Goal: Task Accomplishment & Management: Use online tool/utility

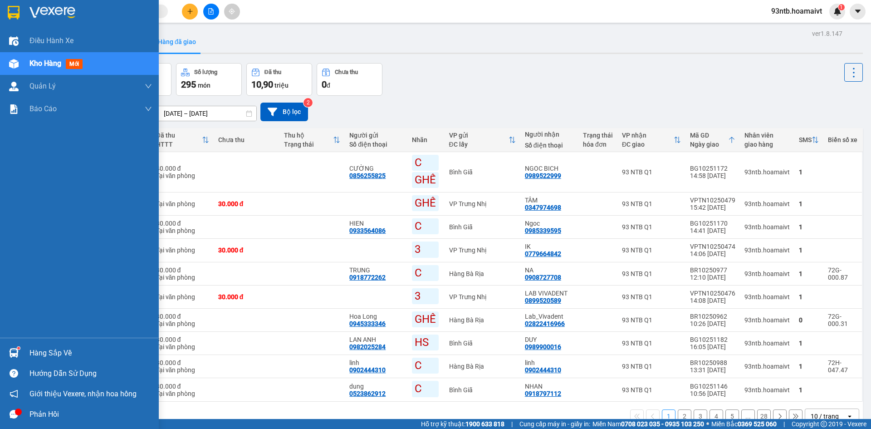
click at [18, 358] on div at bounding box center [14, 353] width 16 height 16
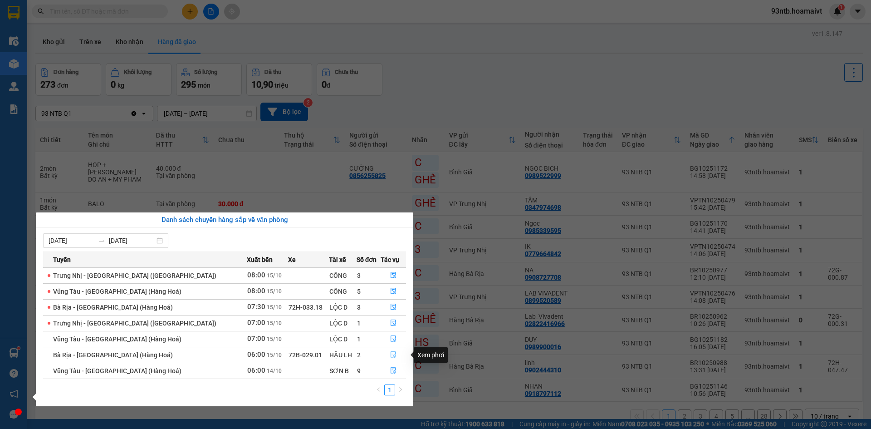
click at [390, 355] on icon "file-done" at bounding box center [393, 354] width 6 height 6
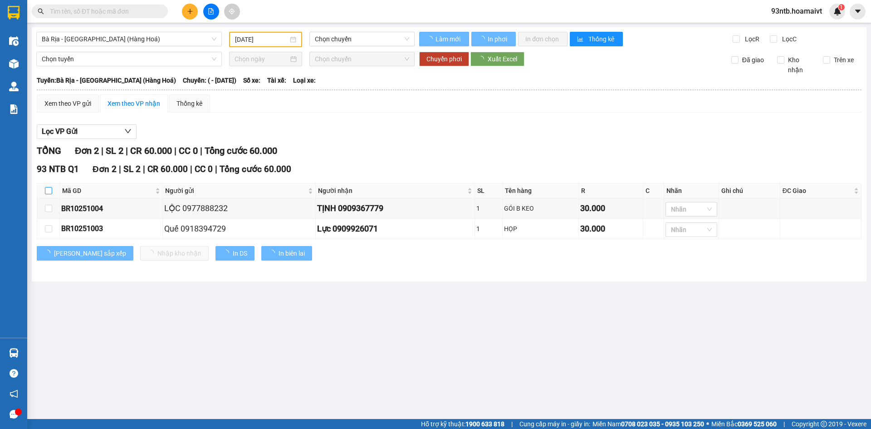
type input "[DATE]"
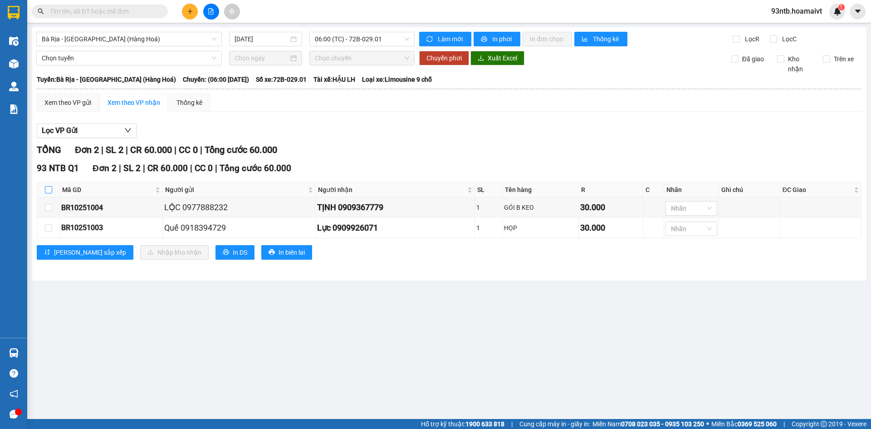
click at [49, 194] on label at bounding box center [48, 190] width 7 height 10
click at [49, 193] on input "checkbox" at bounding box center [48, 189] width 7 height 7
checkbox input "true"
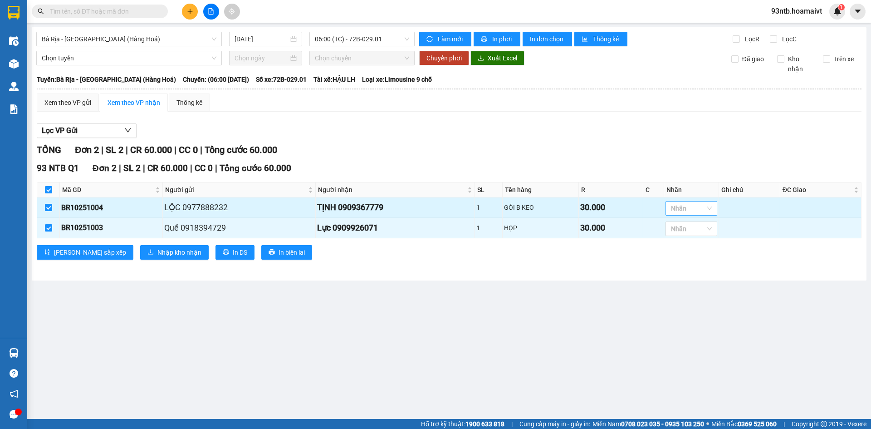
click at [686, 209] on div at bounding box center [687, 208] width 38 height 11
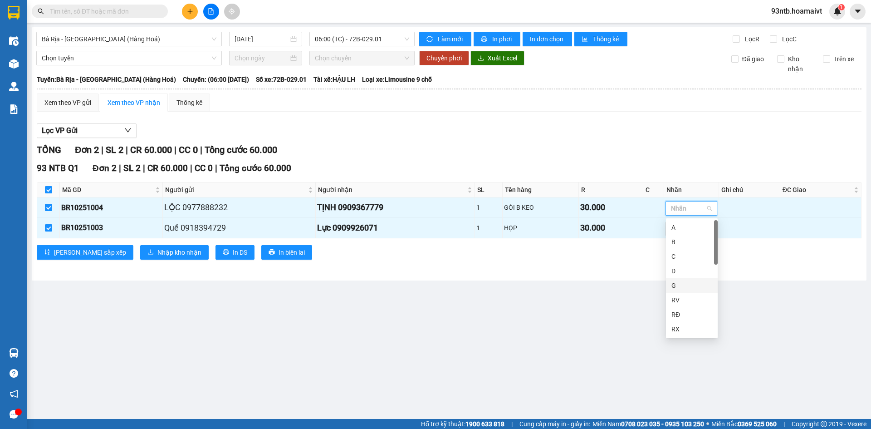
click at [675, 287] on div "G" at bounding box center [692, 286] width 41 height 10
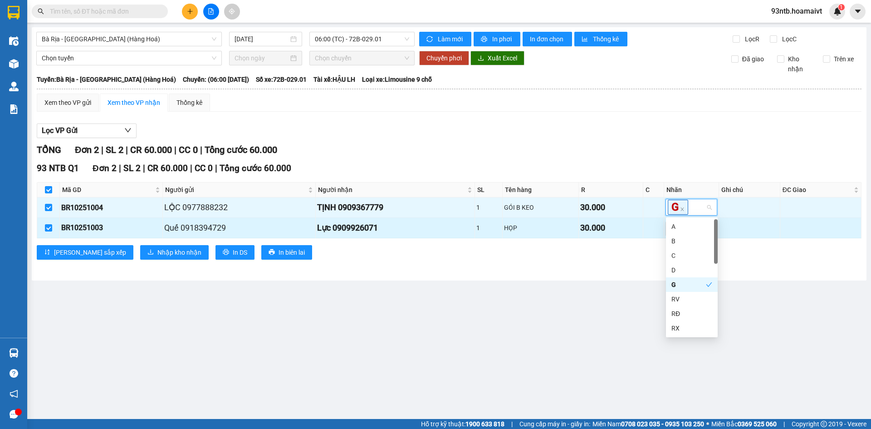
click at [547, 287] on main "Bà Rịa - [GEOGRAPHIC_DATA] (Hàng Hoá) [DATE] 06:00 (TC) - 72B-029.01 Làm mớ…" at bounding box center [435, 209] width 871 height 419
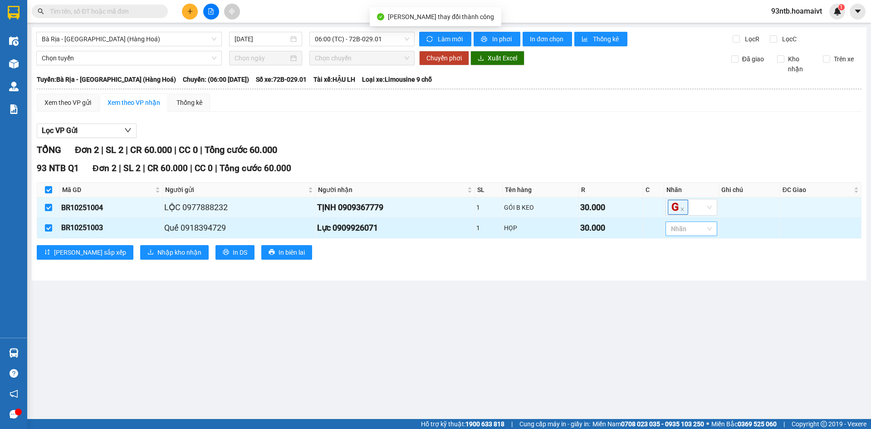
click at [691, 229] on div at bounding box center [687, 228] width 38 height 11
type input "g"
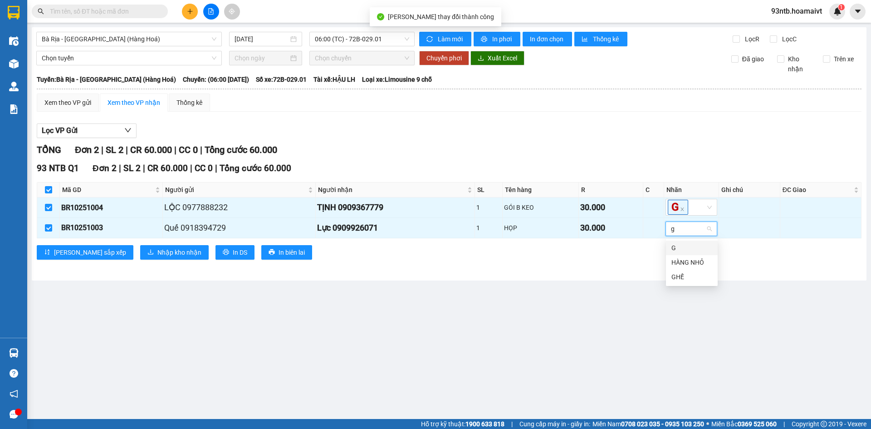
click at [690, 245] on div "G" at bounding box center [692, 248] width 41 height 10
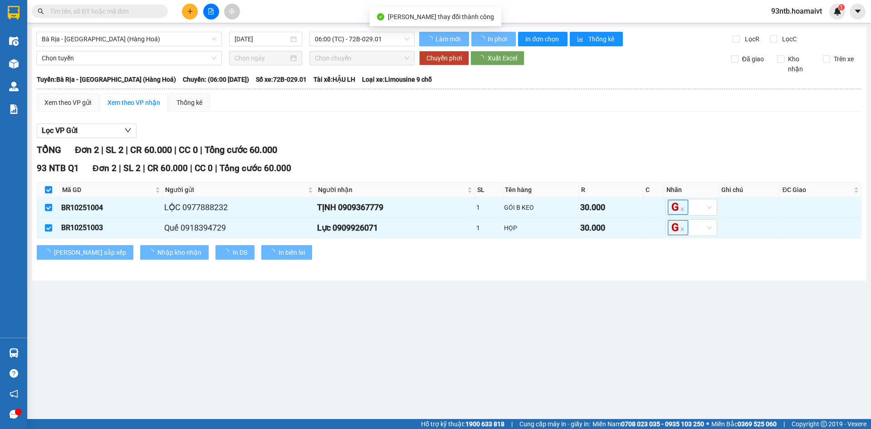
click at [517, 289] on main "Bà Rịa - [GEOGRAPHIC_DATA] (Hàng Hoá) [DATE] 06:00 (TC) - 72B-029.01 Làm mớ…" at bounding box center [435, 209] width 871 height 419
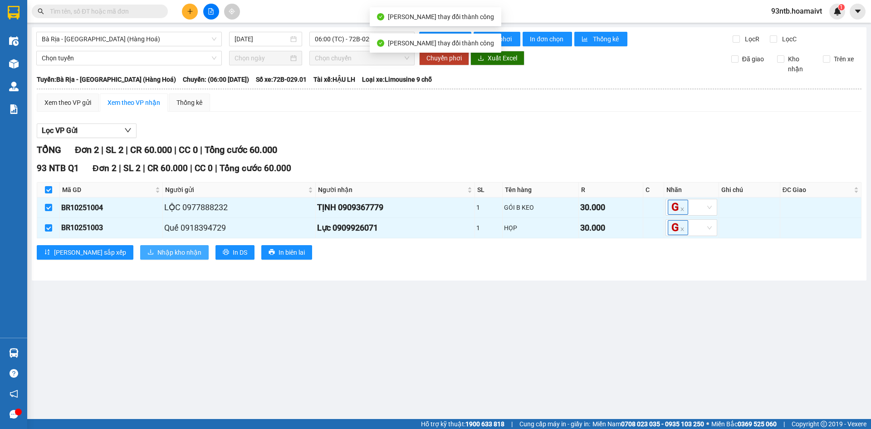
click at [162, 259] on button "Nhập kho nhận" at bounding box center [174, 252] width 69 height 15
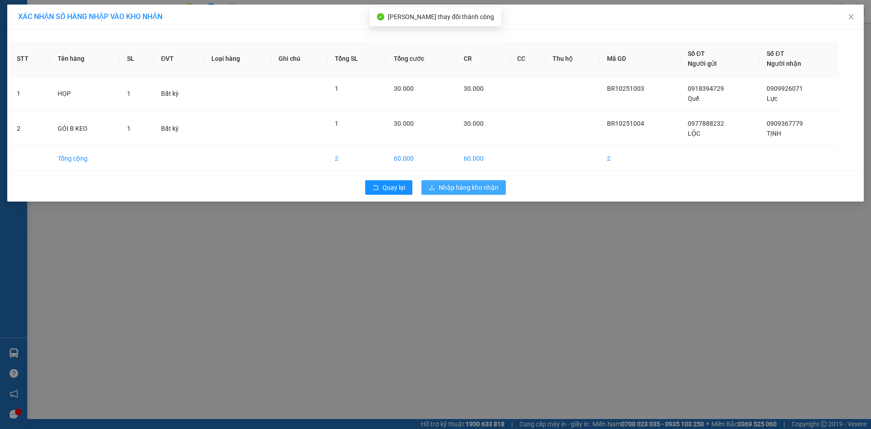
click at [454, 186] on span "Nhập hàng kho nhận" at bounding box center [469, 187] width 60 height 10
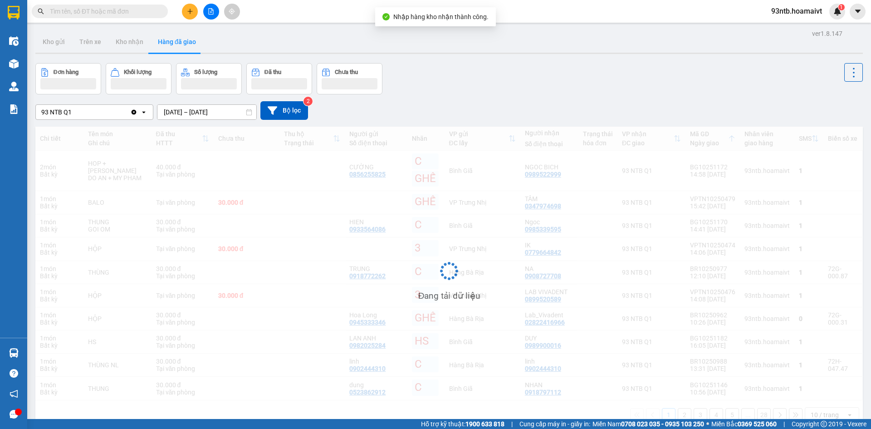
click at [98, 13] on input "text" at bounding box center [103, 11] width 107 height 10
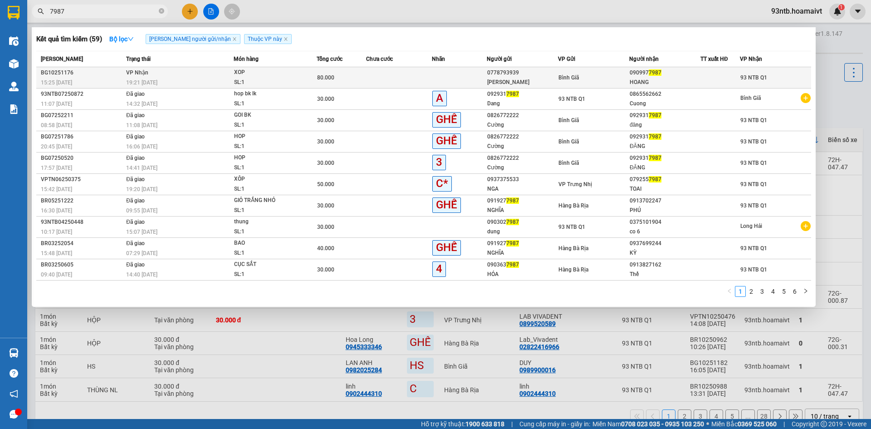
type input "7987"
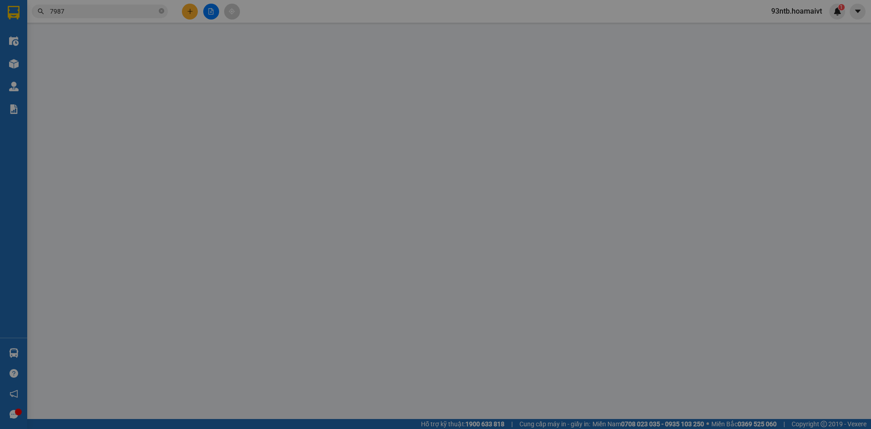
type input "0778793939"
type input "[PERSON_NAME]"
type input "0909977987"
type input "HOANG"
type input "80.000"
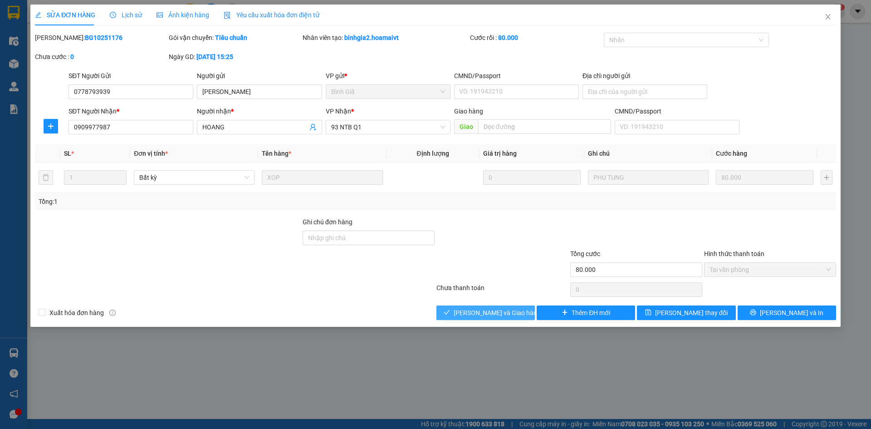
click at [498, 314] on span "[PERSON_NAME] và Giao hàng" at bounding box center [497, 313] width 87 height 10
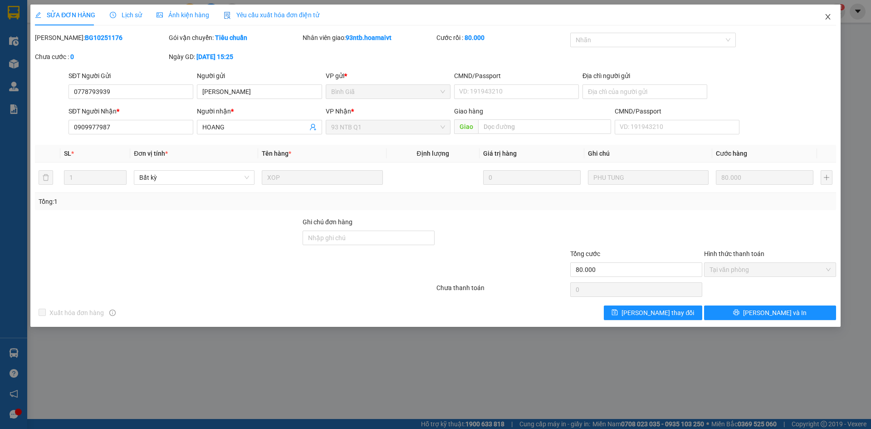
click at [822, 18] on span "Close" at bounding box center [828, 17] width 25 height 25
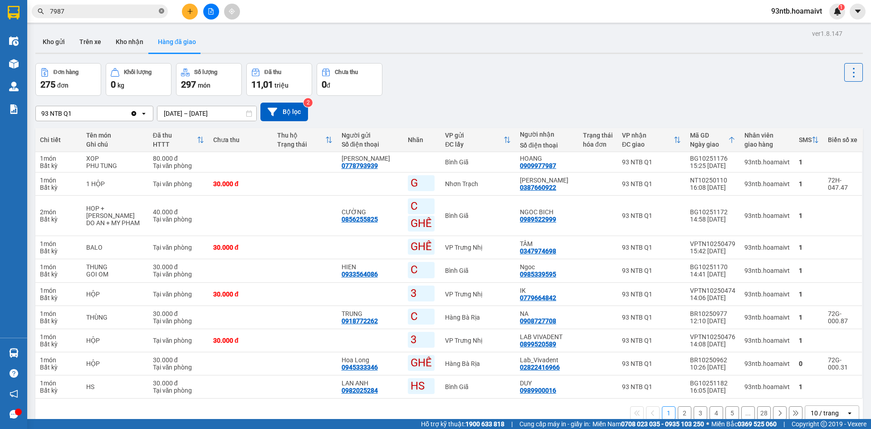
click at [160, 11] on icon "close-circle" at bounding box center [161, 10] width 5 height 5
click at [125, 12] on input "text" at bounding box center [103, 11] width 107 height 10
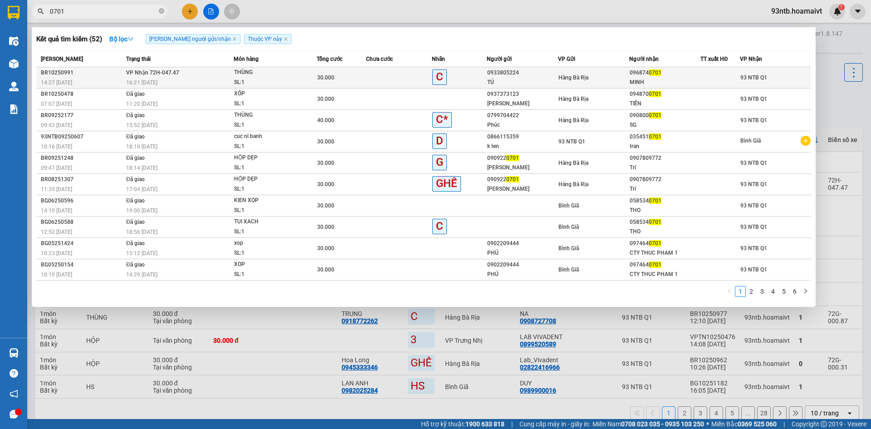
type input "0701"
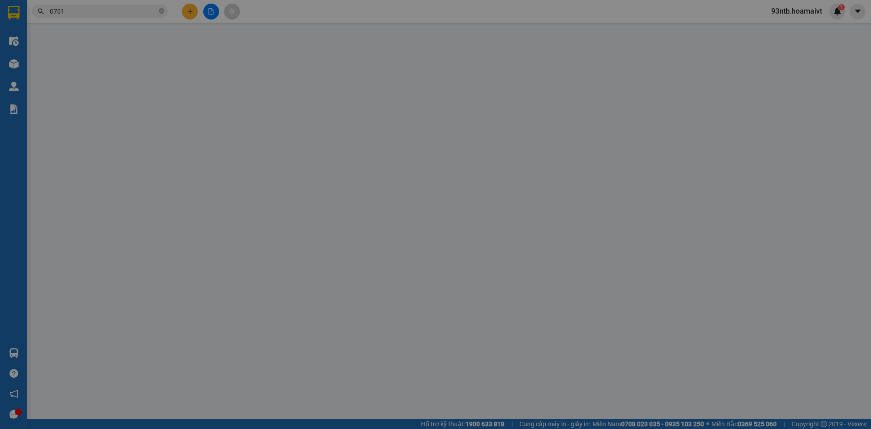
type input "0933805224"
type input "TÚ"
type input "0968740701"
type input "MINH"
type input "30.000"
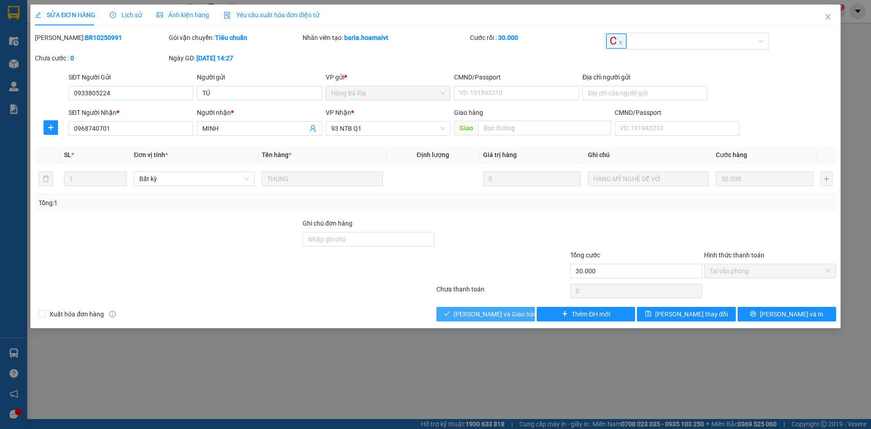
click at [464, 312] on button "[PERSON_NAME] và Giao hàng" at bounding box center [486, 314] width 98 height 15
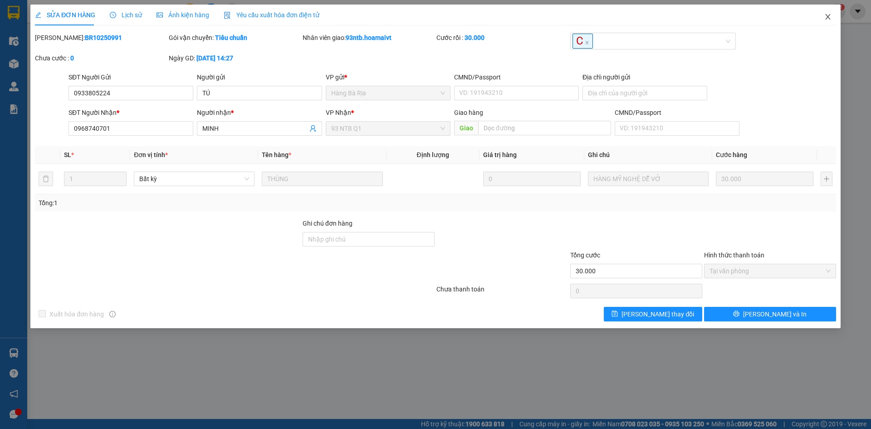
click at [828, 15] on icon "close" at bounding box center [828, 16] width 7 height 7
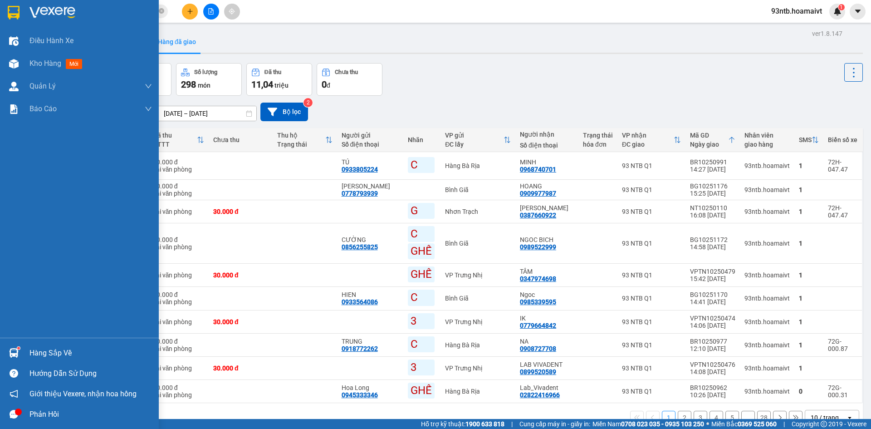
click at [14, 346] on div at bounding box center [14, 353] width 16 height 16
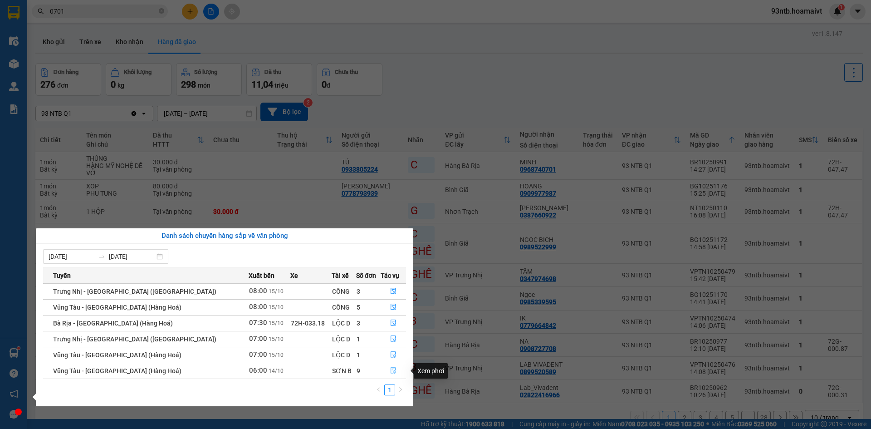
click at [390, 372] on icon "file-done" at bounding box center [393, 370] width 6 height 6
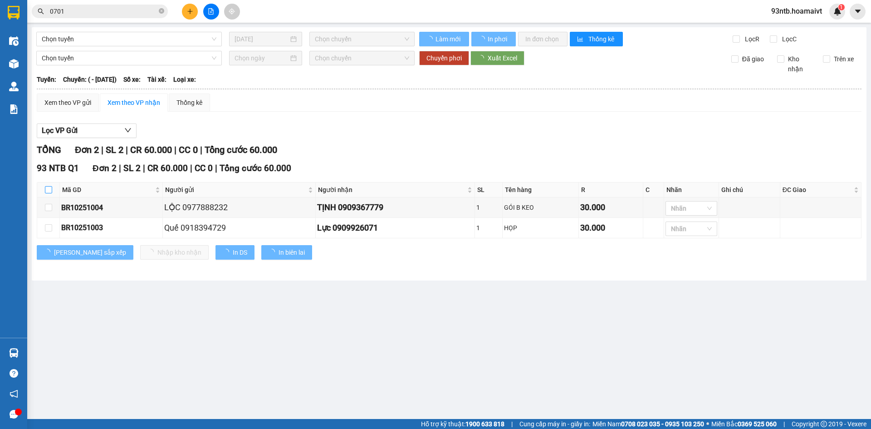
type input "[DATE]"
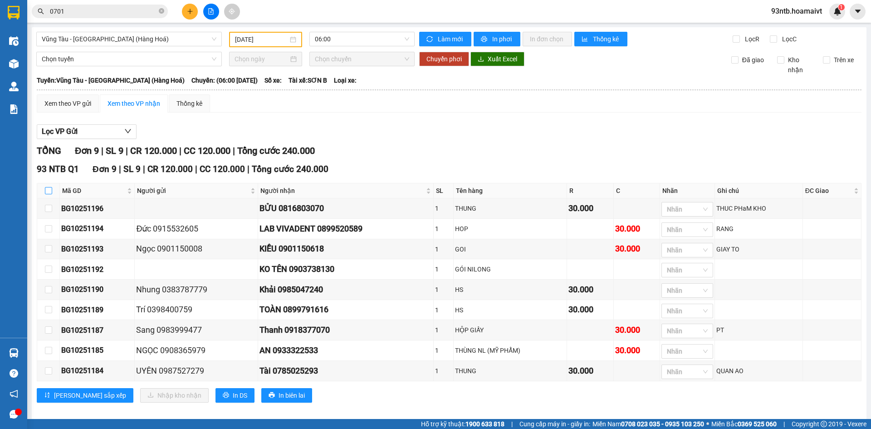
click at [50, 187] on input "checkbox" at bounding box center [48, 190] width 7 height 7
checkbox input "true"
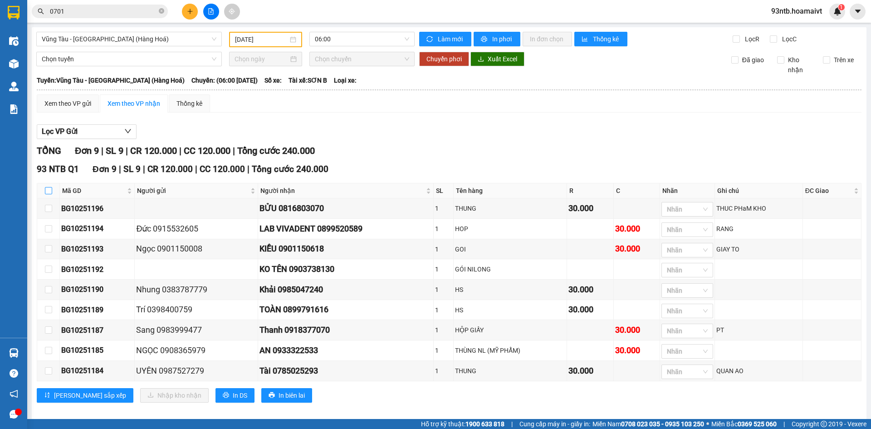
checkbox input "true"
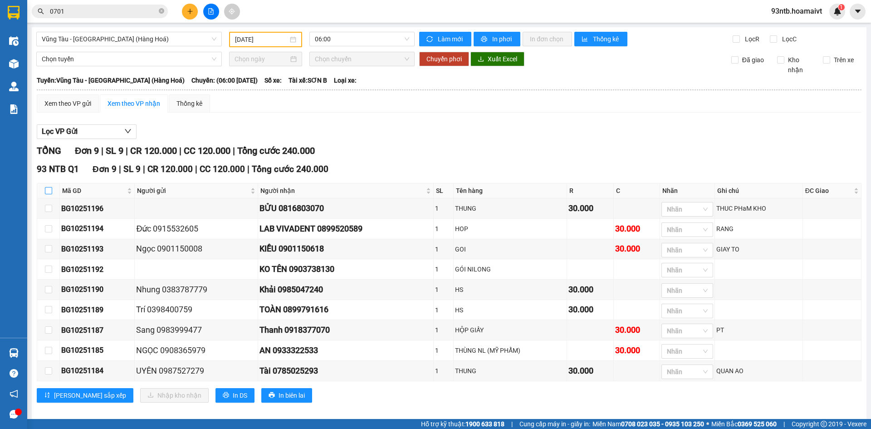
checkbox input "true"
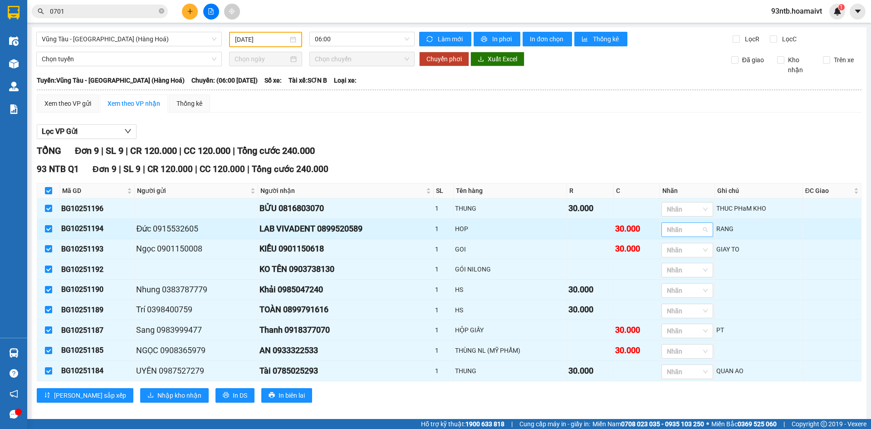
click at [698, 227] on div at bounding box center [683, 229] width 38 height 11
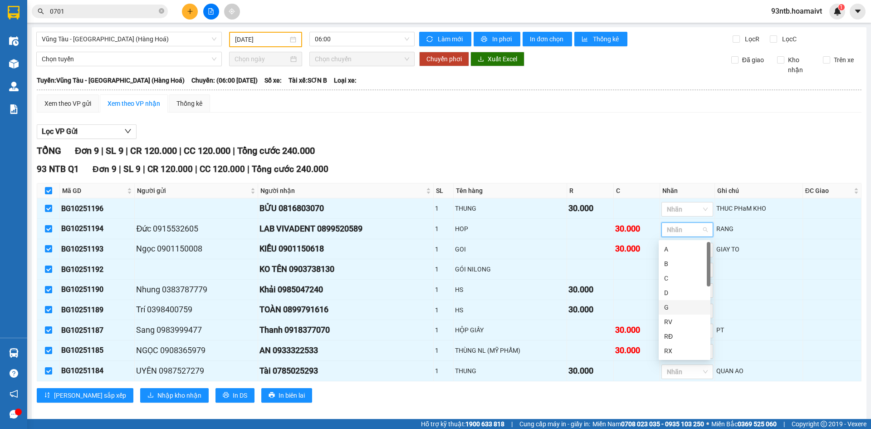
click at [670, 309] on div "G" at bounding box center [684, 307] width 41 height 10
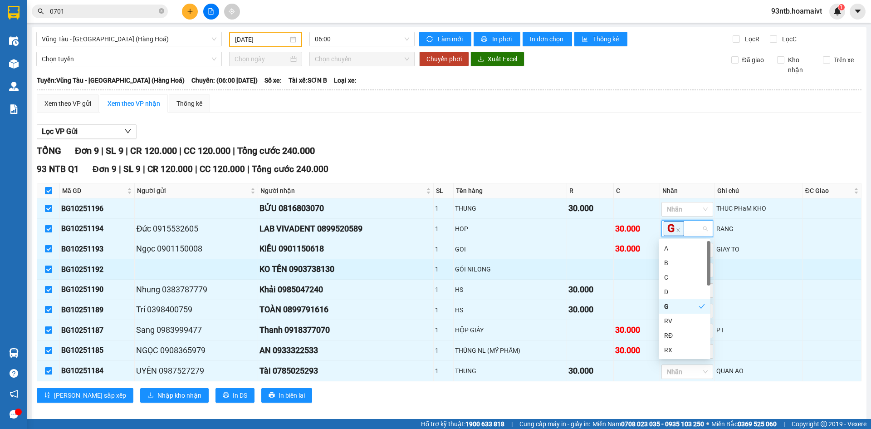
click at [592, 279] on td at bounding box center [590, 269] width 47 height 20
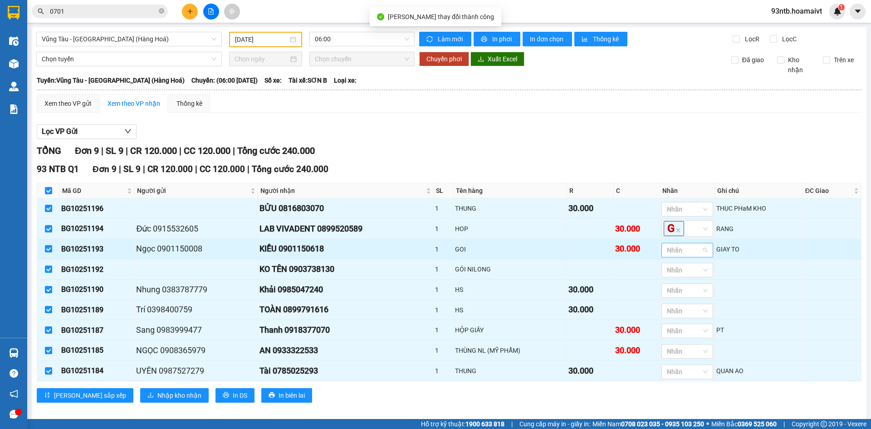
click at [678, 248] on div at bounding box center [683, 250] width 38 height 11
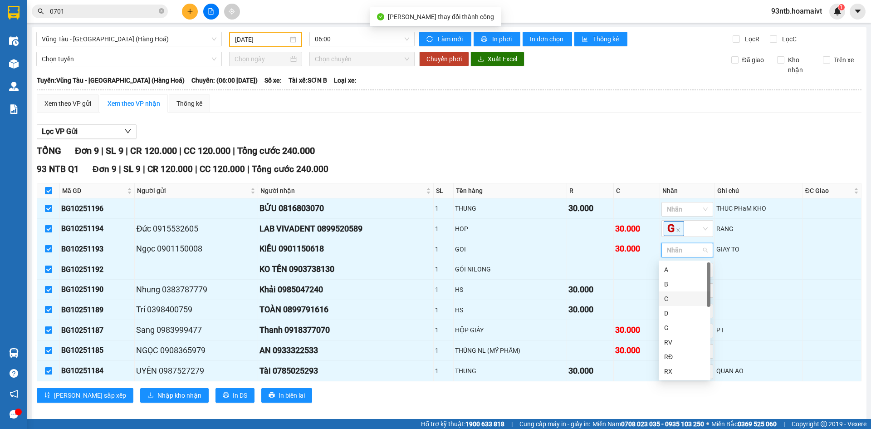
type input "3"
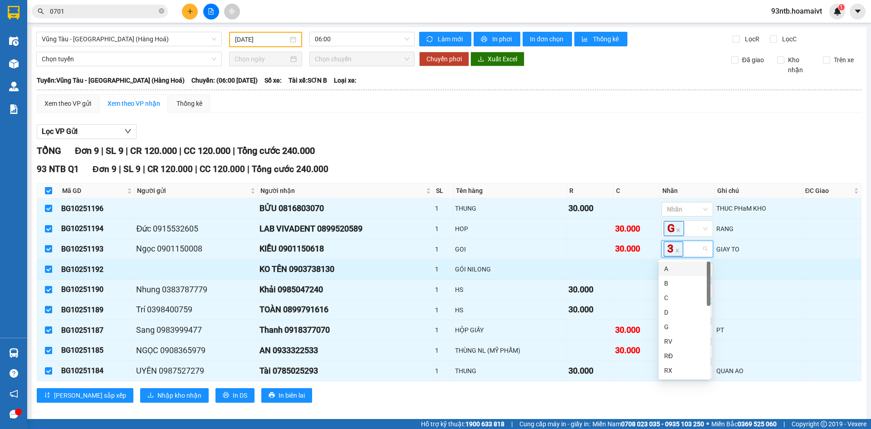
click at [599, 271] on td at bounding box center [590, 269] width 47 height 20
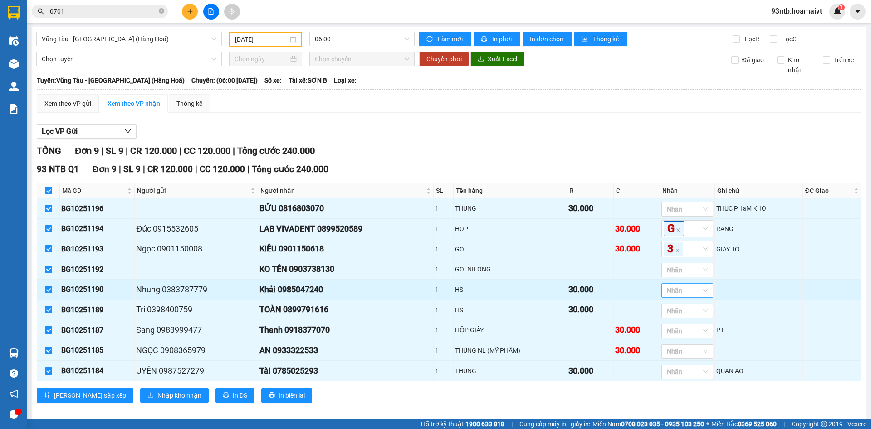
click at [679, 296] on div at bounding box center [683, 290] width 38 height 11
type input "hs"
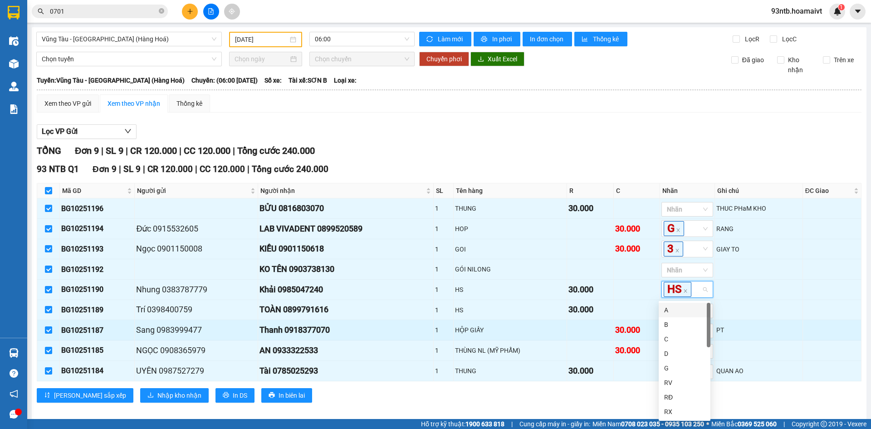
click at [519, 322] on td "HỘP GIẤY" at bounding box center [510, 330] width 113 height 20
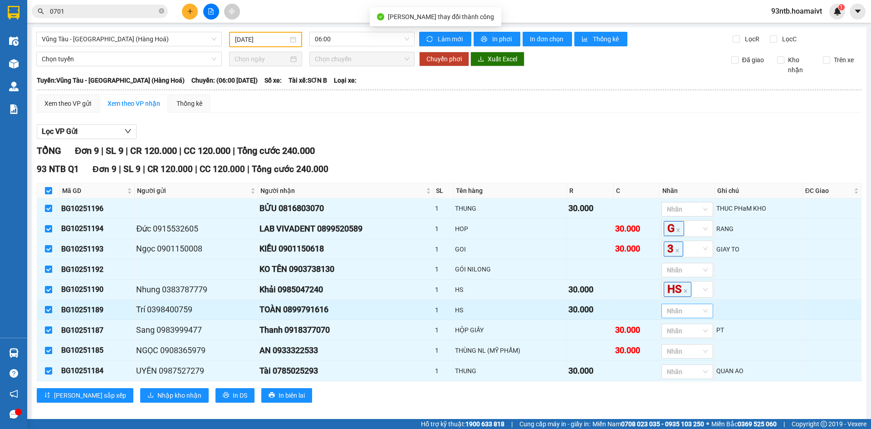
click at [672, 312] on div at bounding box center [683, 310] width 38 height 11
type input "hs"
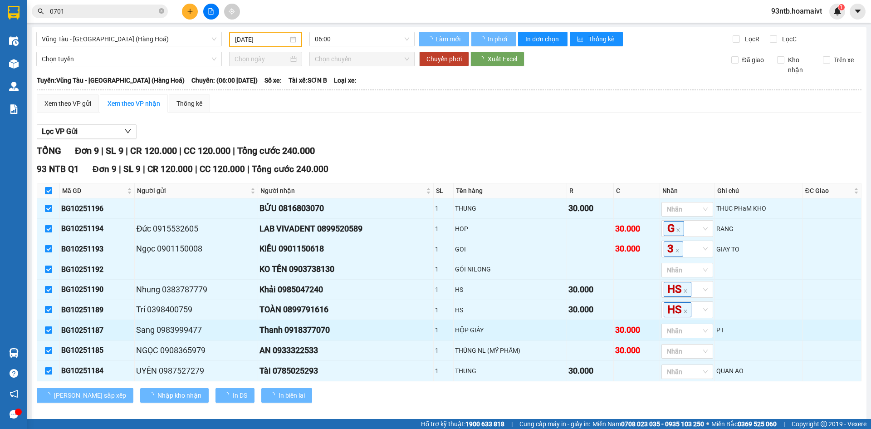
click at [504, 325] on td "HỘP GIẤY" at bounding box center [510, 330] width 113 height 20
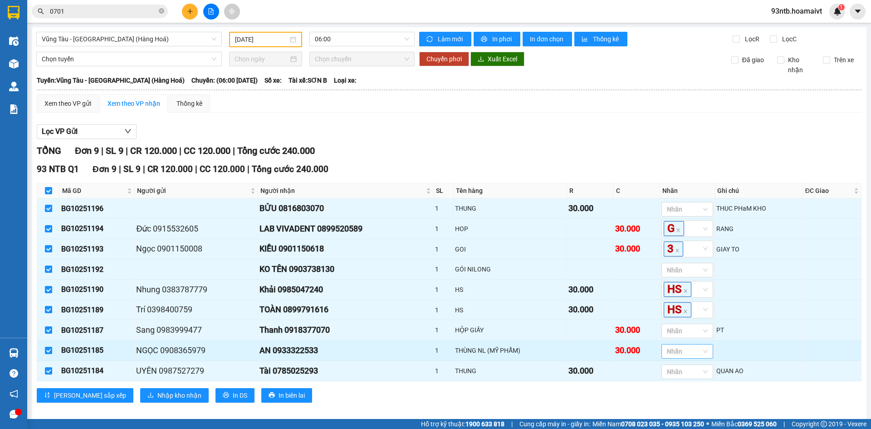
click at [679, 354] on div at bounding box center [683, 351] width 38 height 11
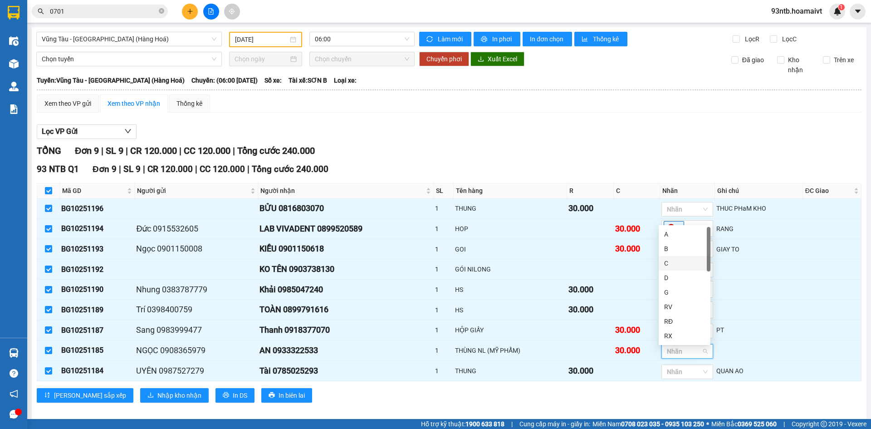
click at [675, 260] on div "C" at bounding box center [684, 263] width 41 height 10
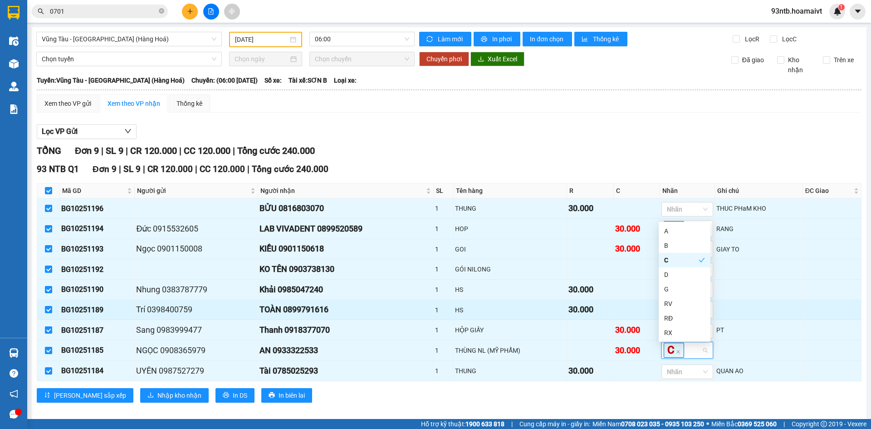
click at [500, 303] on td "HS" at bounding box center [510, 310] width 113 height 20
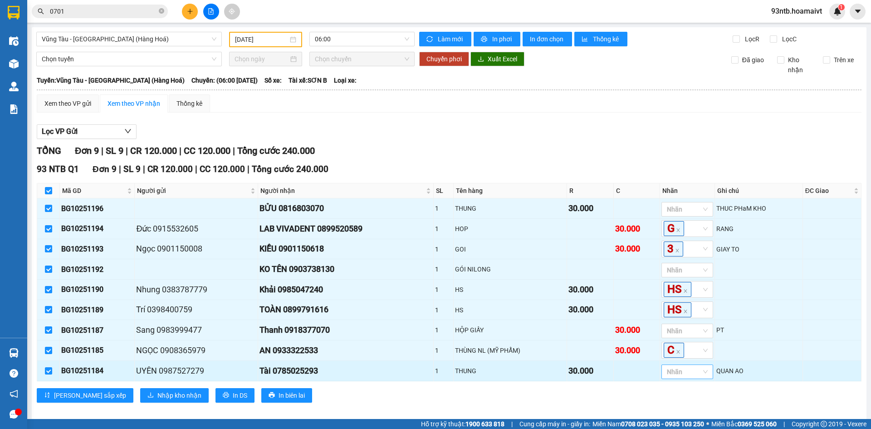
click at [692, 372] on div at bounding box center [683, 371] width 38 height 11
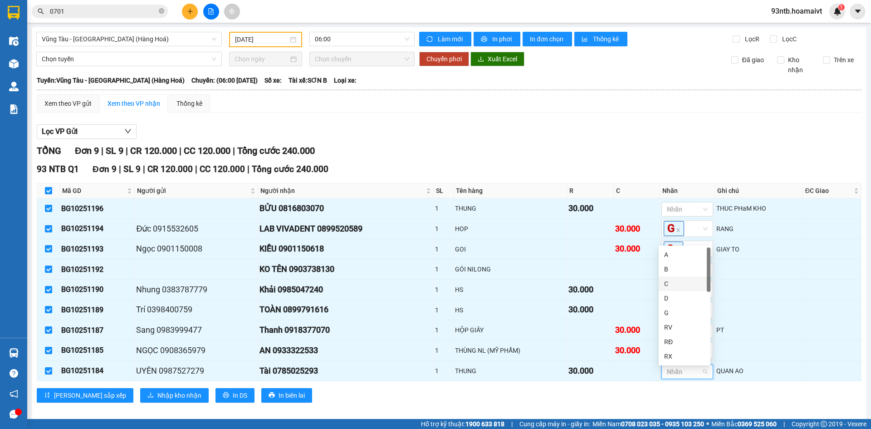
click at [672, 280] on div "C" at bounding box center [684, 284] width 41 height 10
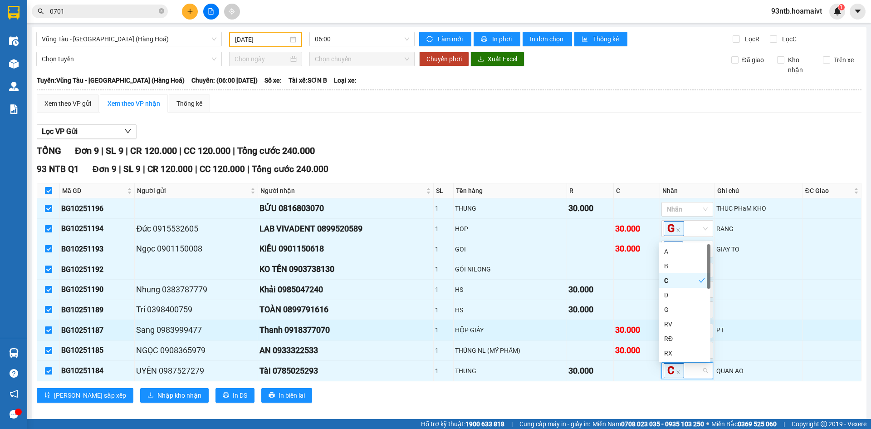
click at [462, 332] on div "HỘP GIẤY" at bounding box center [510, 330] width 110 height 10
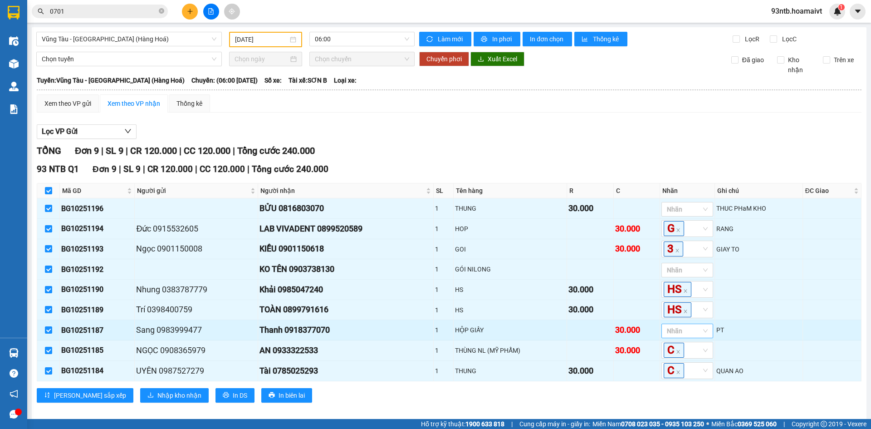
click at [673, 333] on div at bounding box center [683, 330] width 38 height 11
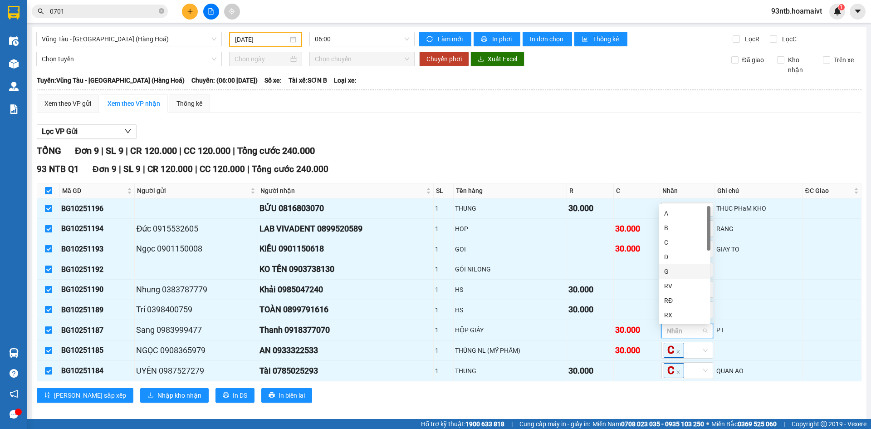
click at [671, 272] on div "G" at bounding box center [684, 271] width 41 height 10
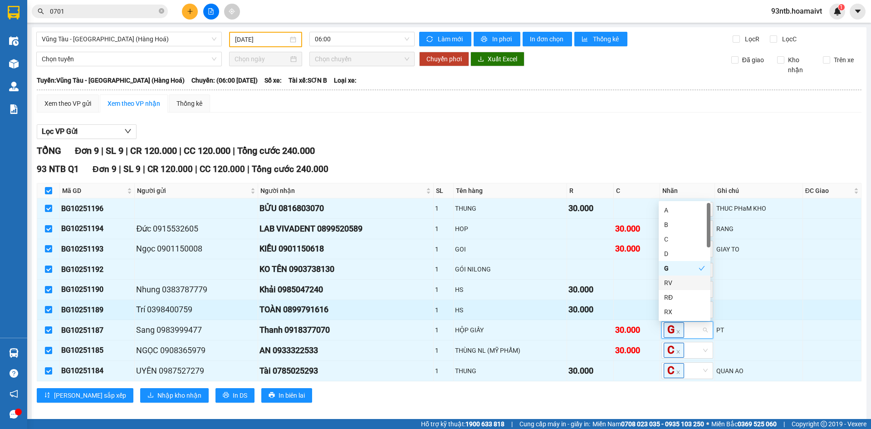
click at [588, 307] on div "30.000" at bounding box center [591, 309] width 44 height 13
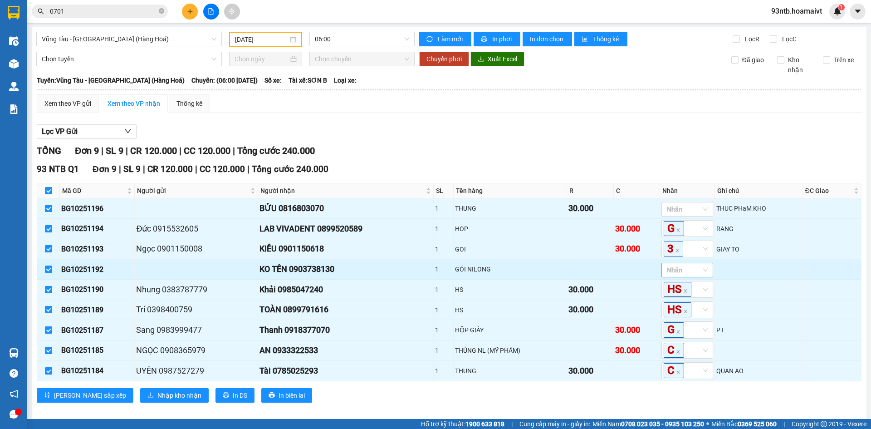
click at [669, 274] on div at bounding box center [683, 270] width 38 height 11
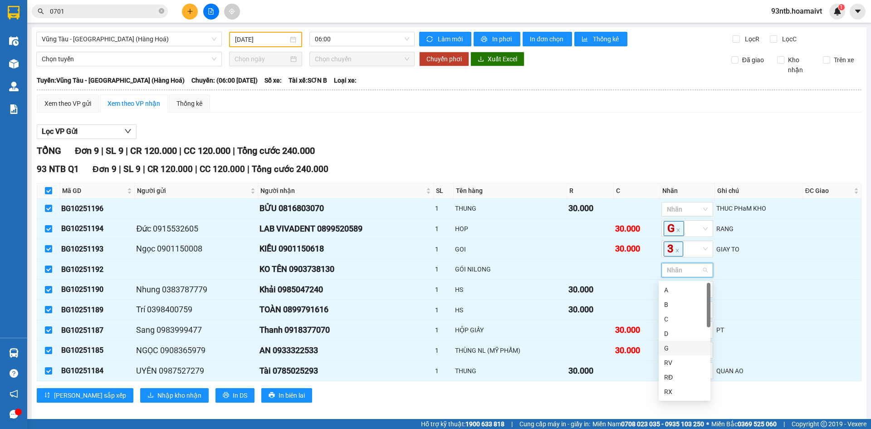
click at [666, 345] on div "G" at bounding box center [684, 348] width 41 height 10
click at [445, 138] on div "Lọc VP Gửi" at bounding box center [449, 131] width 825 height 15
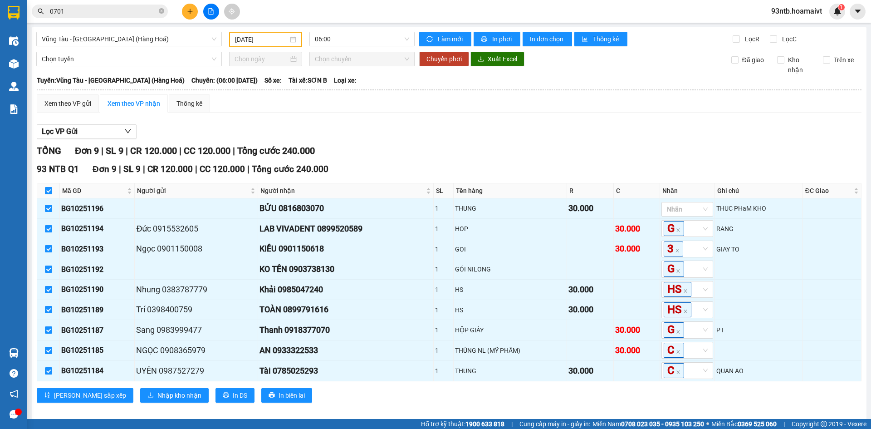
click at [85, 8] on input "0701" at bounding box center [103, 11] width 107 height 10
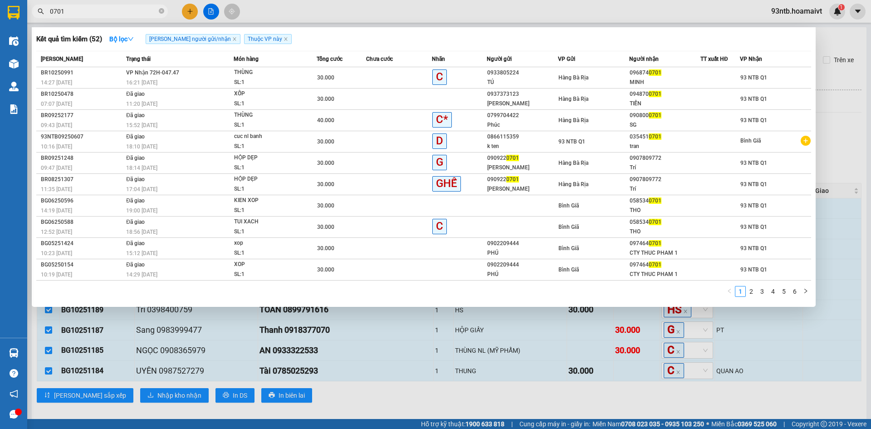
click at [85, 8] on input "0701" at bounding box center [103, 11] width 107 height 10
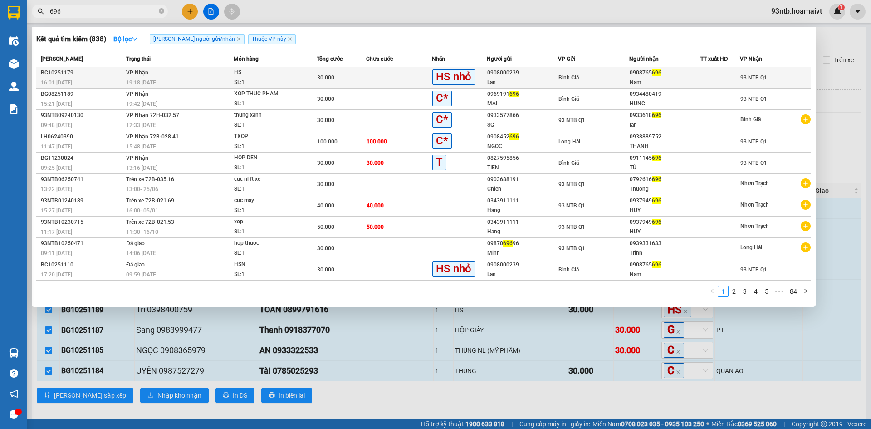
type input "696"
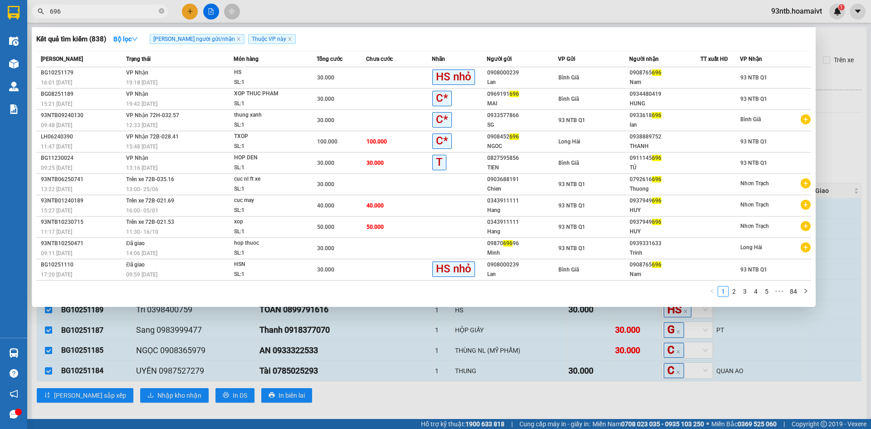
click at [366, 72] on td at bounding box center [399, 77] width 66 height 21
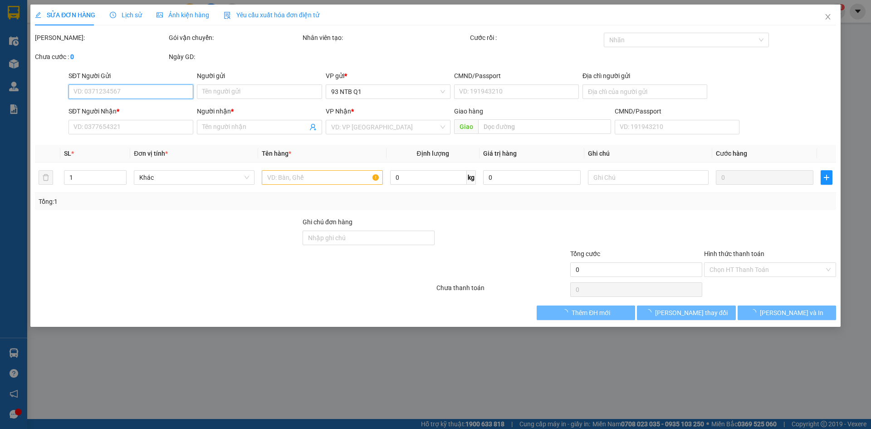
type input "0908000239"
type input "Lan"
type input "0908765696"
type input "Nam"
type input "30.000"
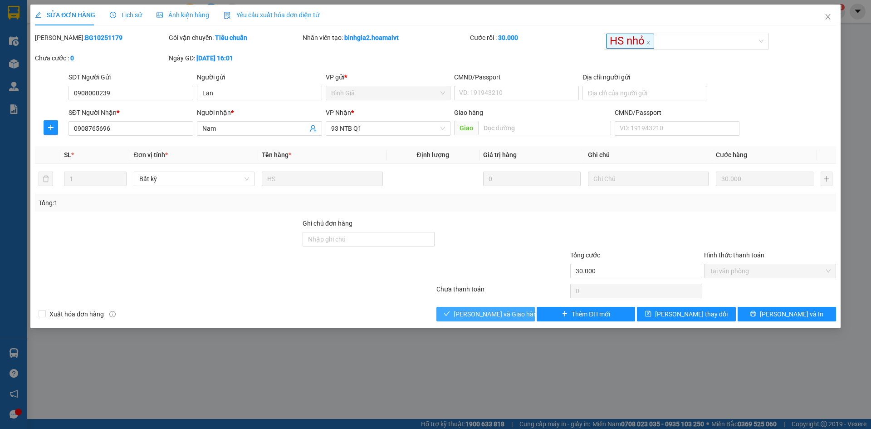
click at [484, 318] on span "[PERSON_NAME] và Giao hàng" at bounding box center [497, 314] width 87 height 10
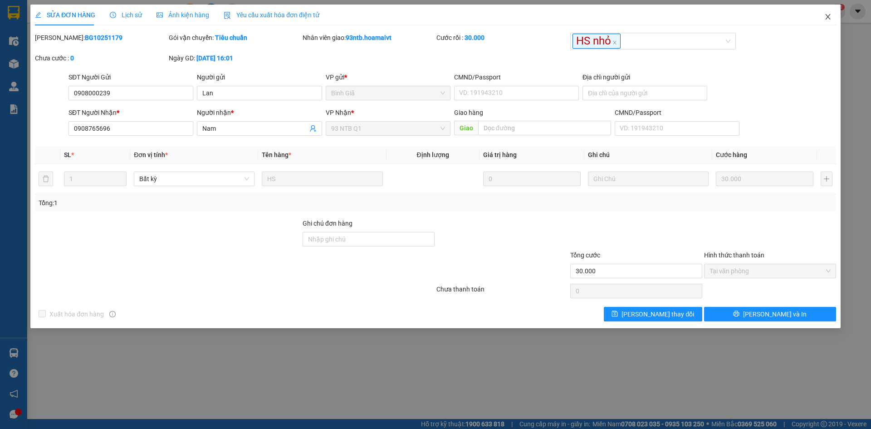
click at [833, 20] on span "Close" at bounding box center [828, 17] width 25 height 25
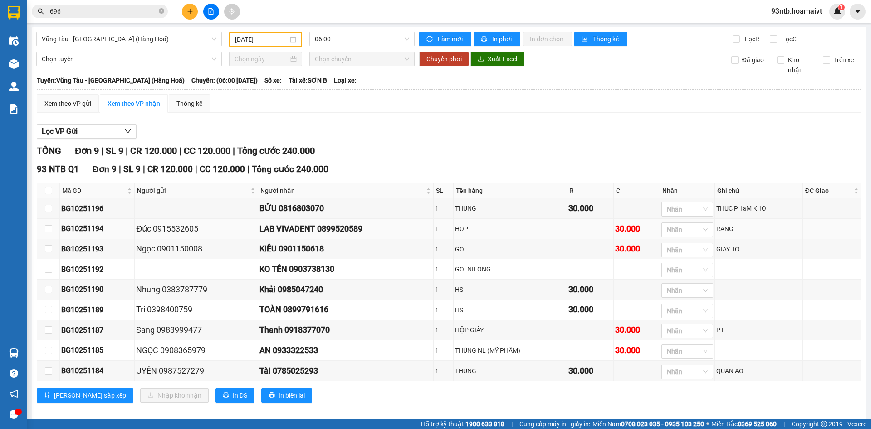
scroll to position [14, 0]
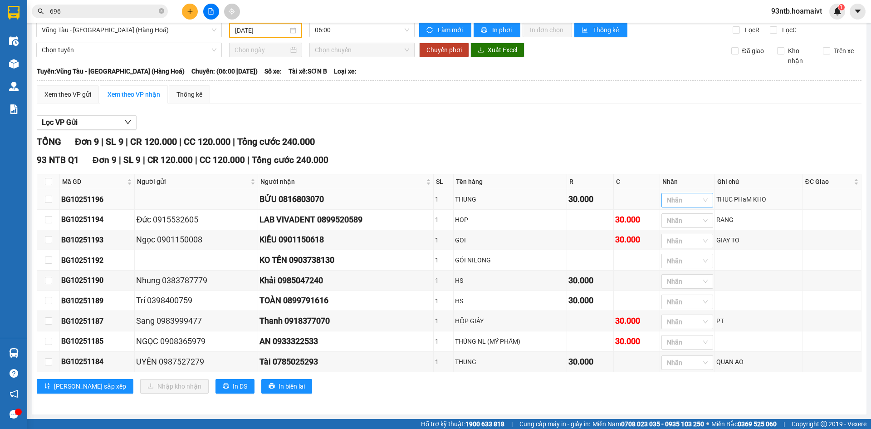
click at [673, 195] on div at bounding box center [683, 200] width 38 height 11
type input "c"
click at [673, 153] on div "93 NTB Q1 Đơn 9 | SL 9 | CR 120.000 | CC 120.000 | Tổng cước 240.000" at bounding box center [449, 160] width 825 height 14
click at [675, 217] on div at bounding box center [683, 220] width 38 height 11
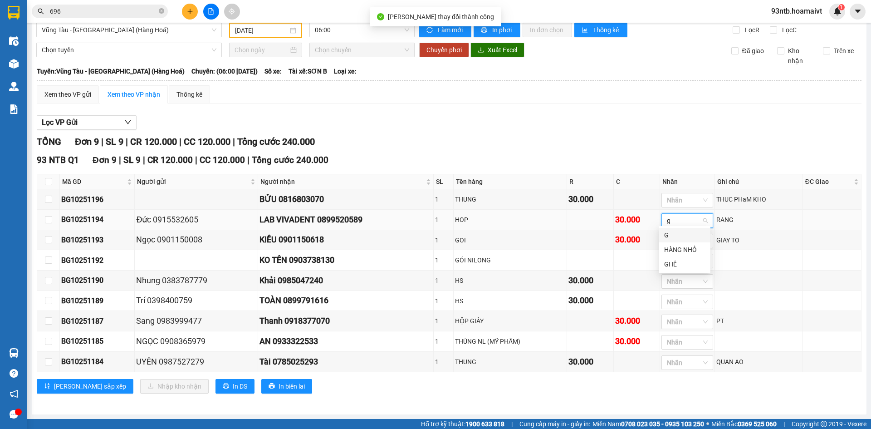
type input "g"
click at [676, 232] on div "G" at bounding box center [684, 235] width 41 height 10
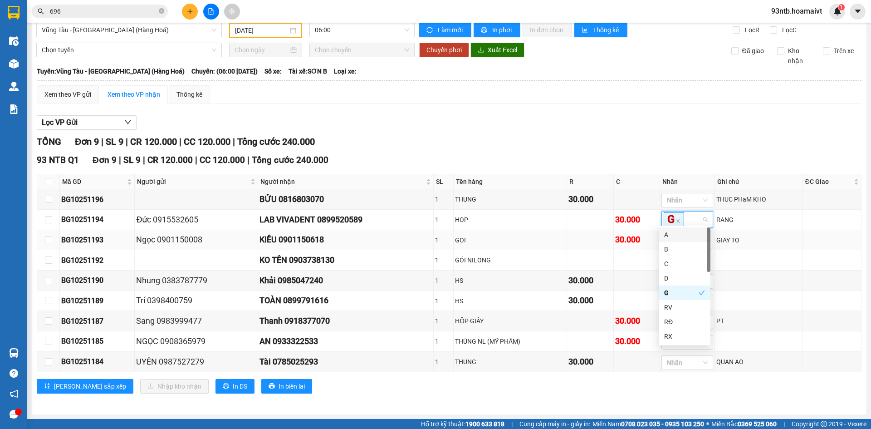
click at [569, 244] on td at bounding box center [590, 240] width 47 height 20
click at [674, 236] on div at bounding box center [683, 241] width 38 height 11
type input "3"
click at [597, 256] on td at bounding box center [590, 260] width 47 height 20
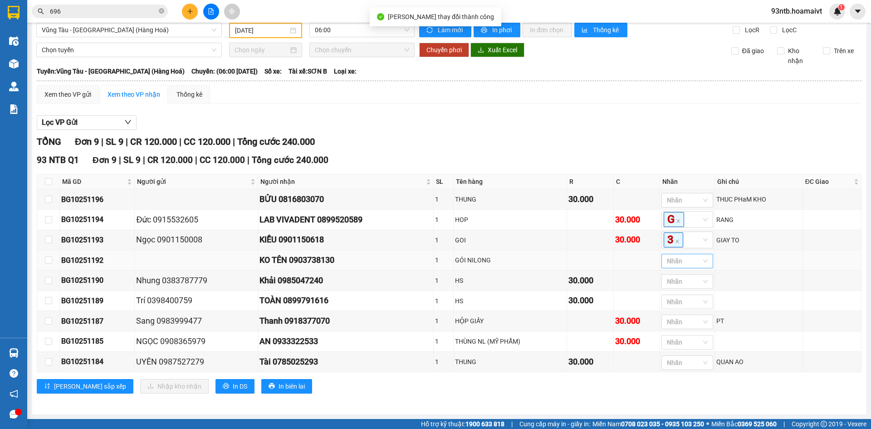
click at [679, 258] on div at bounding box center [683, 261] width 38 height 11
type input "g"
click at [678, 274] on div "G" at bounding box center [684, 277] width 41 height 10
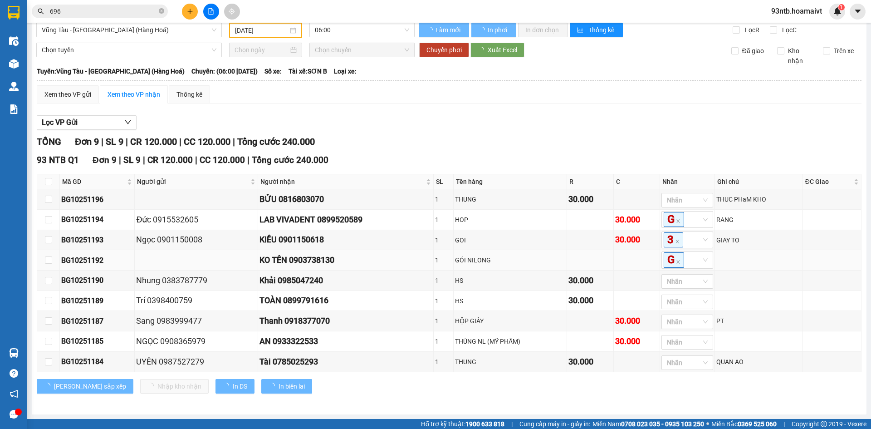
click at [559, 262] on div "GÓI NILONG" at bounding box center [510, 260] width 110 height 10
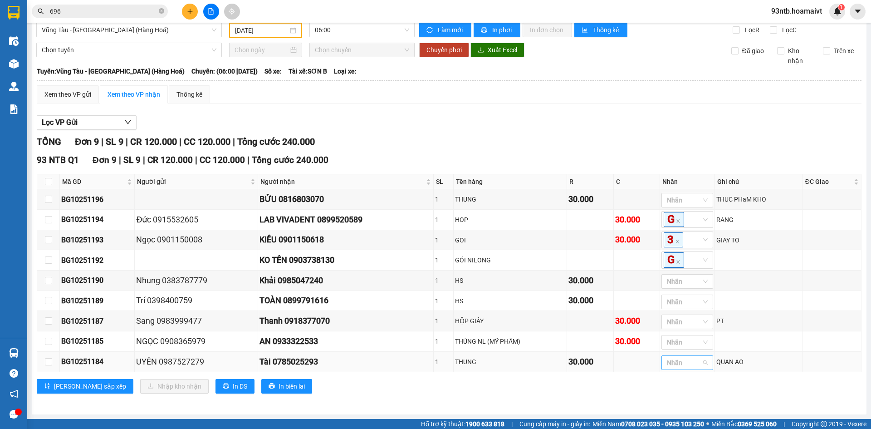
click at [692, 366] on div at bounding box center [683, 362] width 38 height 11
type input "c"
click at [670, 380] on div "C" at bounding box center [684, 381] width 41 height 10
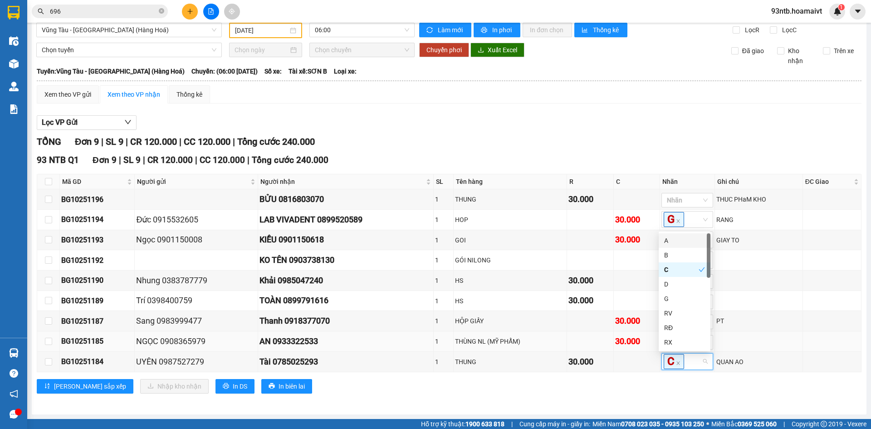
click at [581, 345] on td at bounding box center [590, 341] width 47 height 20
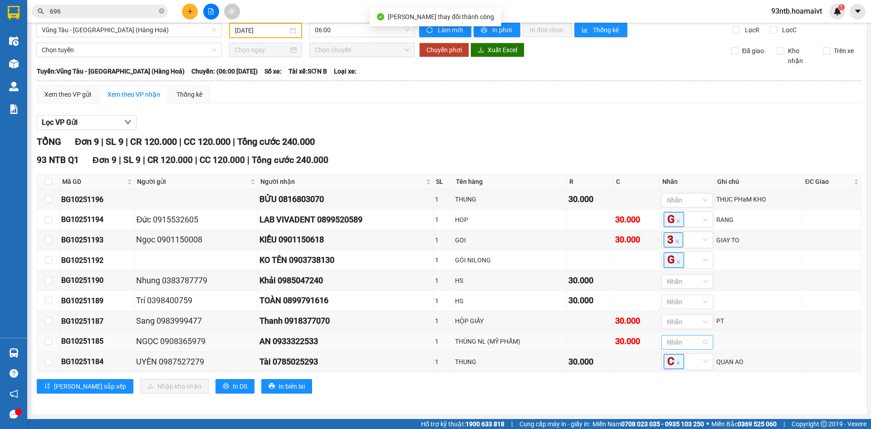
click at [669, 346] on div at bounding box center [683, 342] width 38 height 11
type input "c"
click at [672, 358] on div "C" at bounding box center [684, 361] width 41 height 10
click at [567, 317] on td at bounding box center [590, 321] width 47 height 20
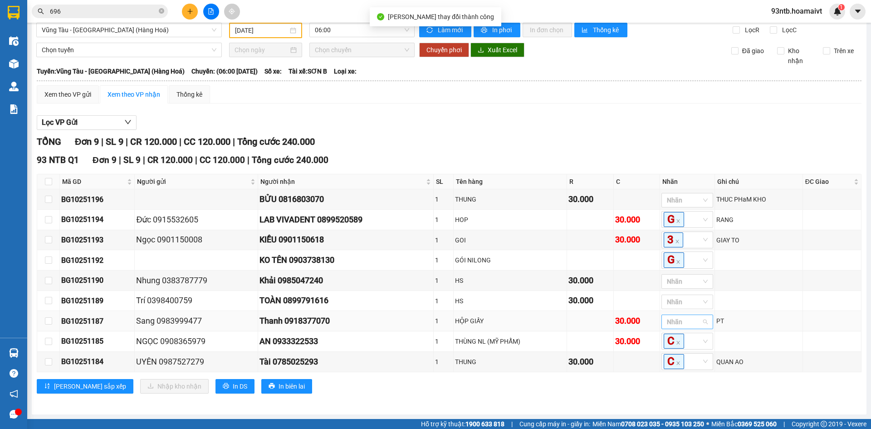
click at [676, 320] on div at bounding box center [683, 321] width 38 height 11
type input "g"
click at [674, 338] on div "G" at bounding box center [684, 340] width 41 height 10
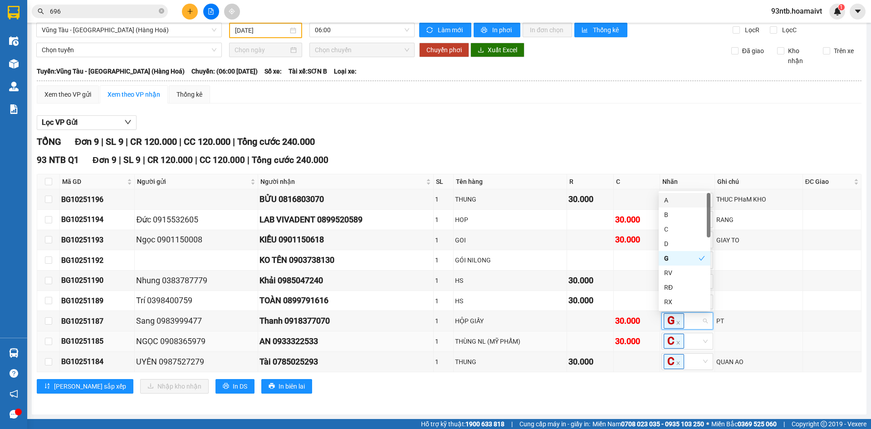
click at [571, 334] on td at bounding box center [590, 341] width 47 height 20
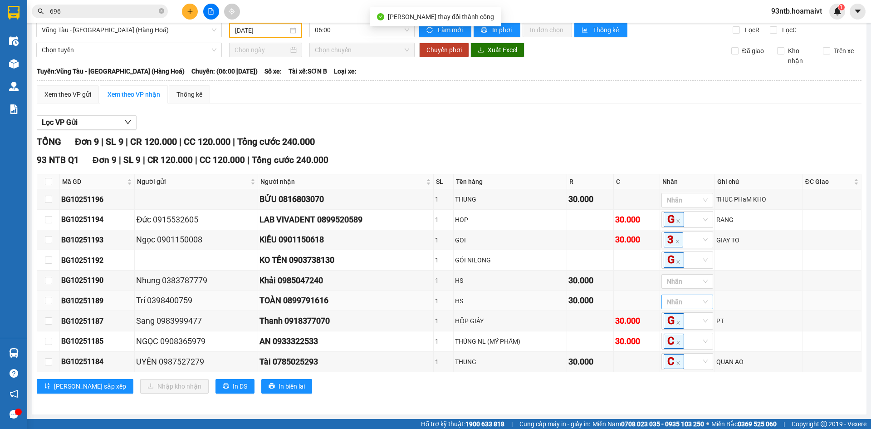
click at [681, 304] on div at bounding box center [683, 301] width 38 height 11
type input "hs"
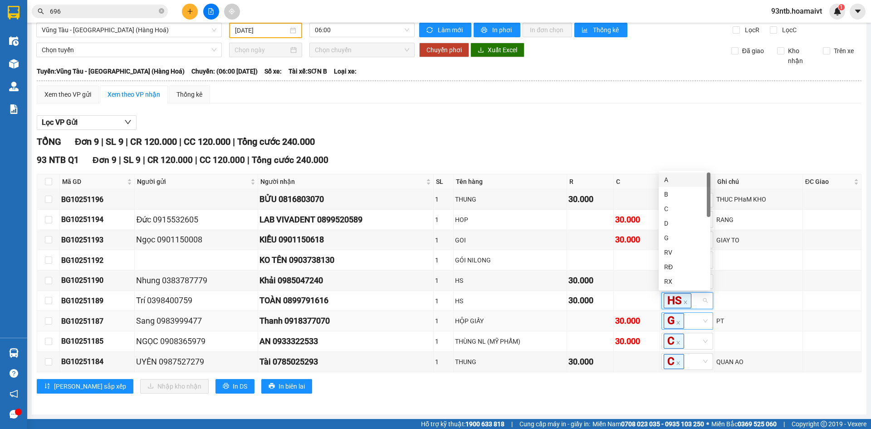
scroll to position [10, 0]
click at [614, 289] on td at bounding box center [637, 281] width 47 height 20
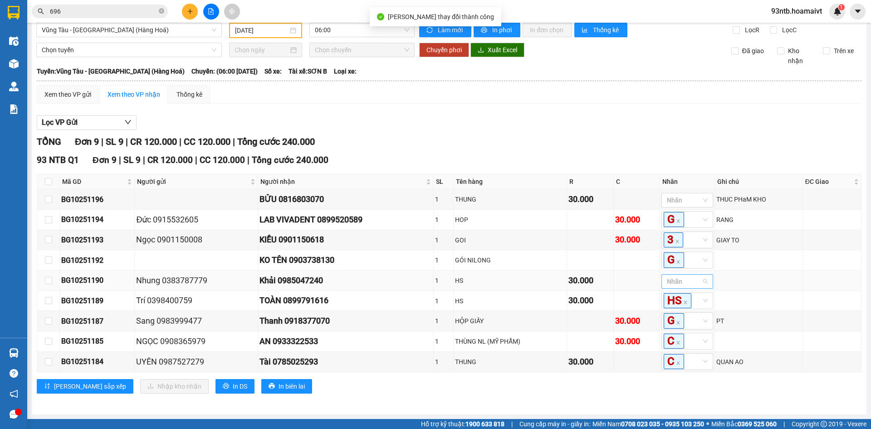
click at [674, 283] on div at bounding box center [683, 281] width 38 height 11
type input "hs"
click at [595, 305] on div "30.000" at bounding box center [591, 300] width 44 height 13
click at [47, 181] on input "checkbox" at bounding box center [48, 181] width 7 height 7
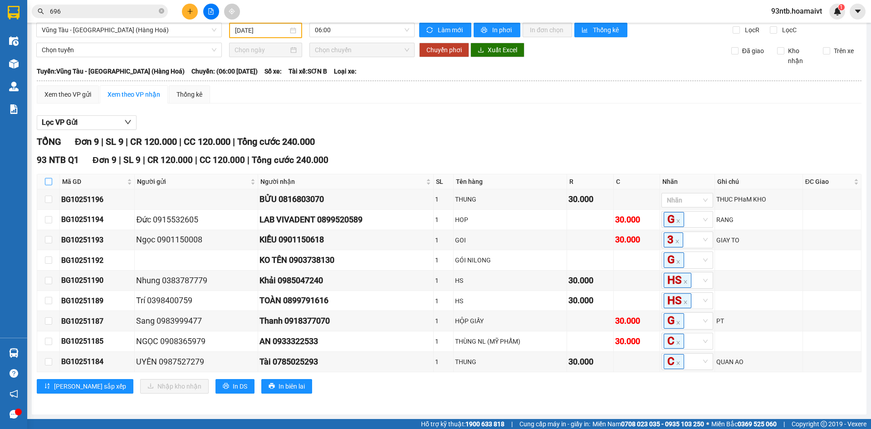
checkbox input "true"
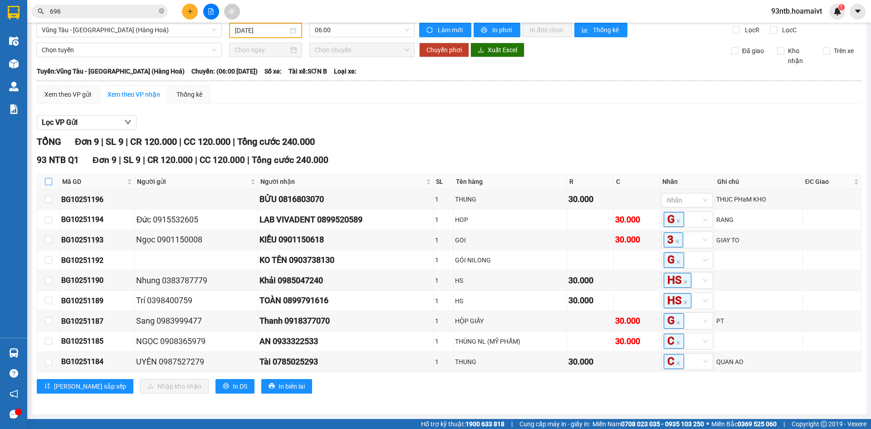
checkbox input "true"
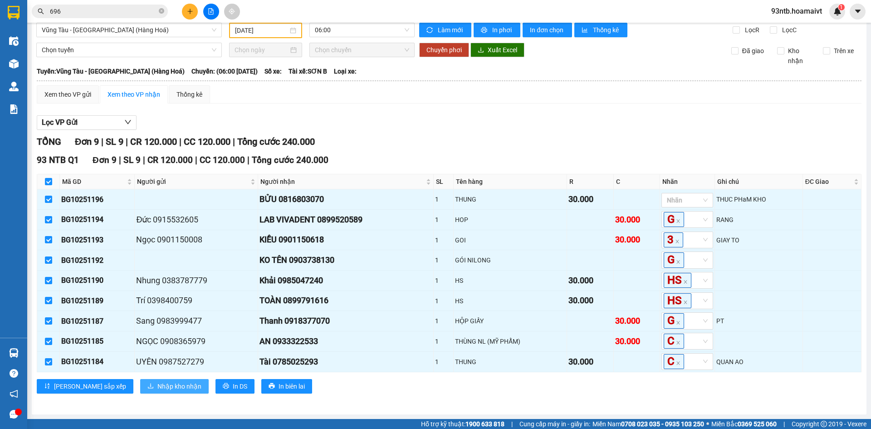
click at [157, 384] on span "Nhập kho nhận" at bounding box center [179, 386] width 44 height 10
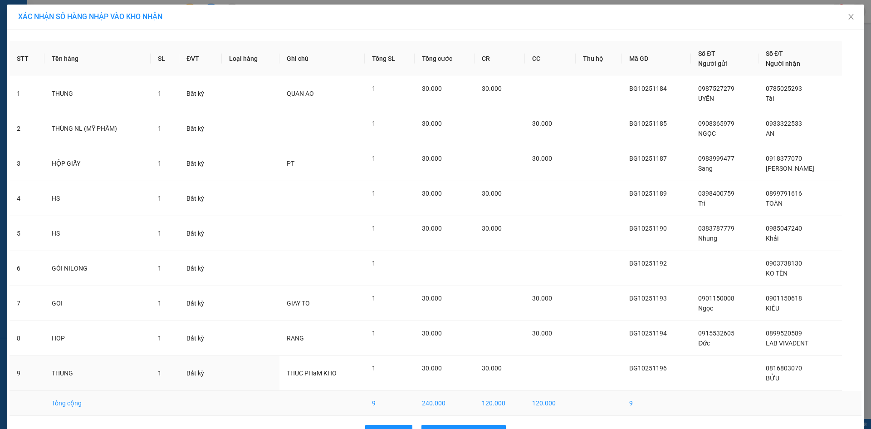
scroll to position [28, 0]
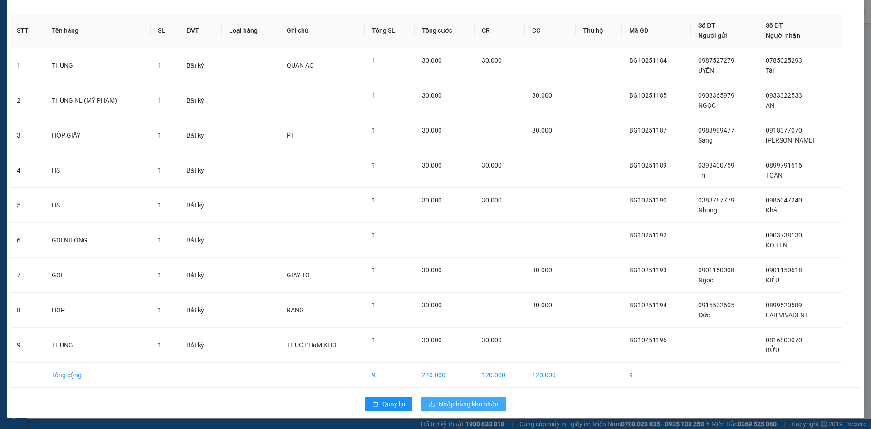
click at [480, 405] on span "Nhập hàng kho nhận" at bounding box center [469, 404] width 60 height 10
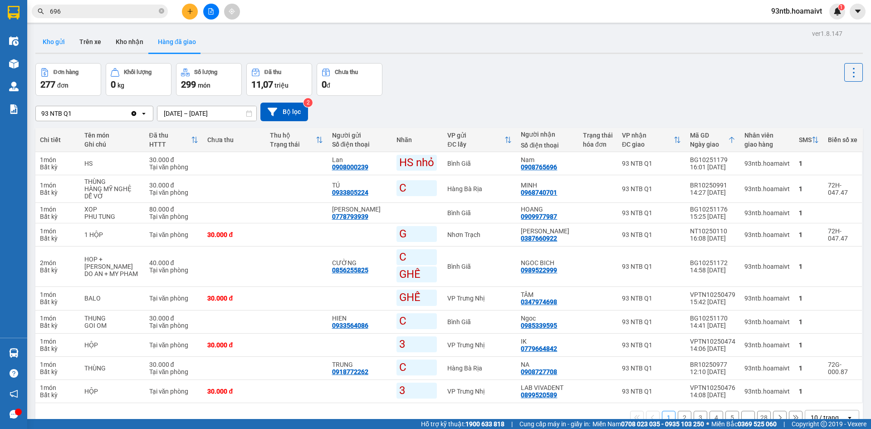
click at [59, 44] on button "Kho gửi" at bounding box center [53, 42] width 37 height 22
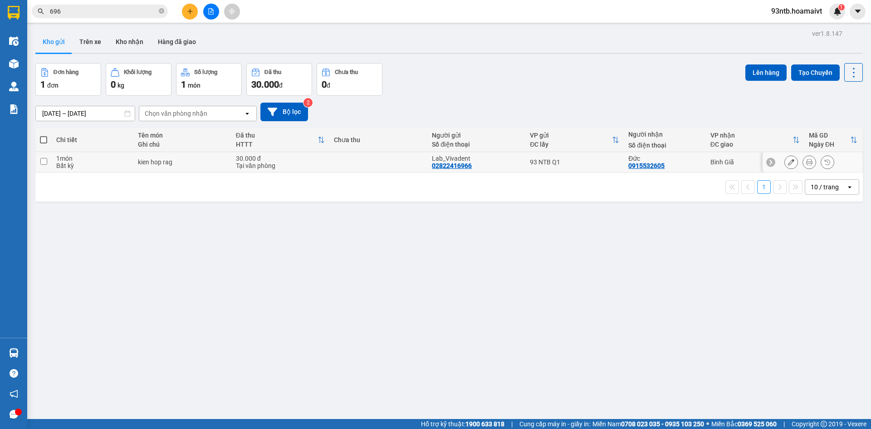
click at [577, 160] on div "93 NTB Q1" at bounding box center [574, 161] width 89 height 7
checkbox input "true"
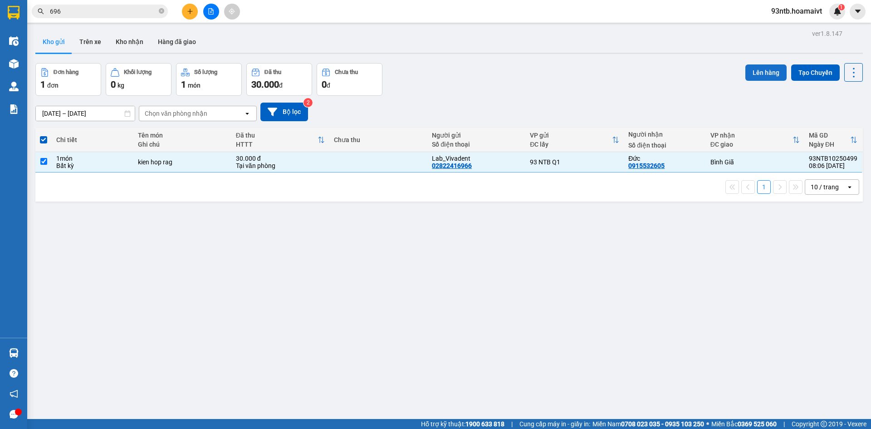
click at [754, 69] on button "Lên hàng" at bounding box center [766, 72] width 41 height 16
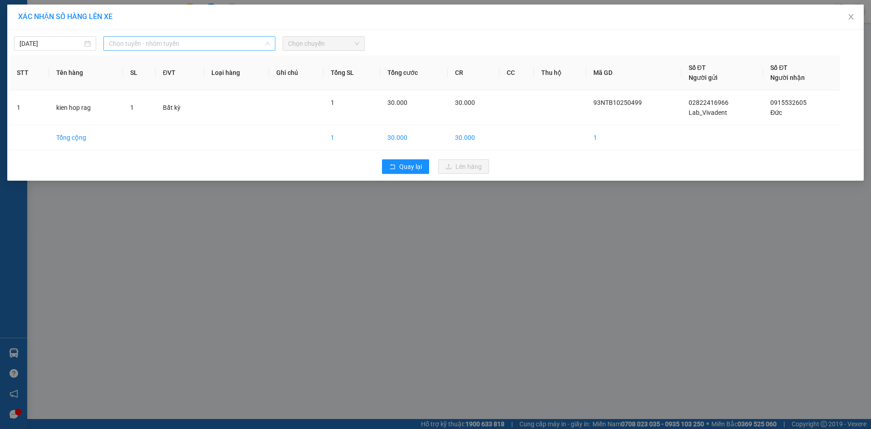
click at [216, 42] on span "Chọn tuyến - nhóm tuyến" at bounding box center [189, 44] width 161 height 14
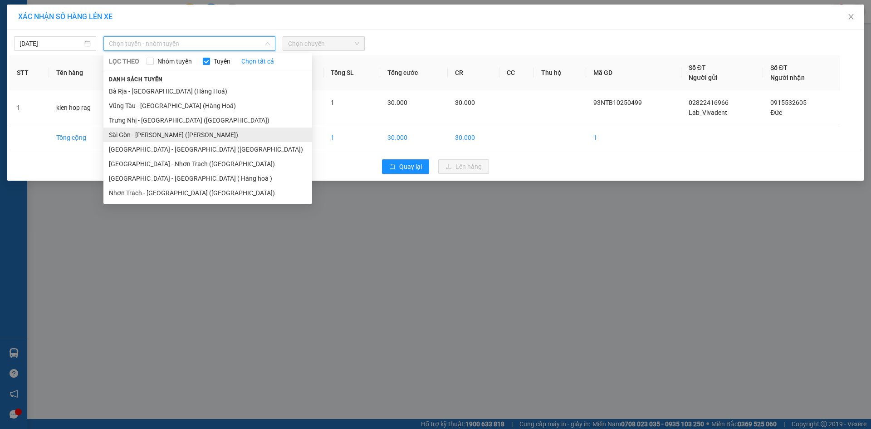
click at [143, 133] on li "Sài Gòn - [PERSON_NAME] ([PERSON_NAME])" at bounding box center [207, 135] width 209 height 15
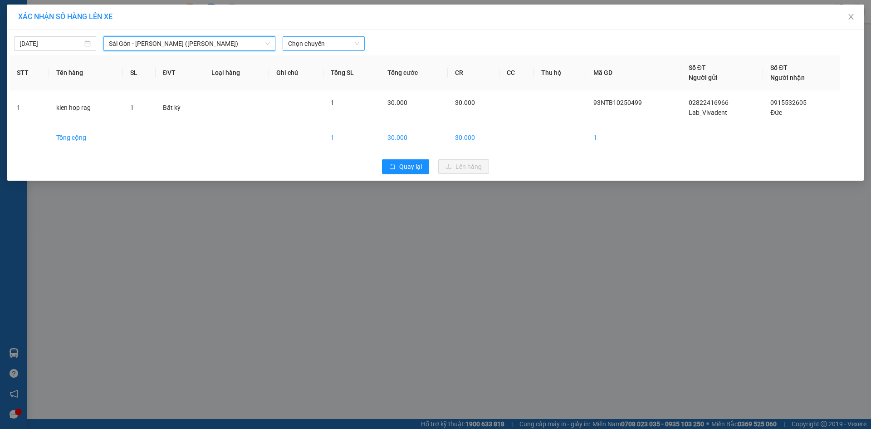
click at [305, 47] on span "Chọn chuyến" at bounding box center [323, 44] width 71 height 14
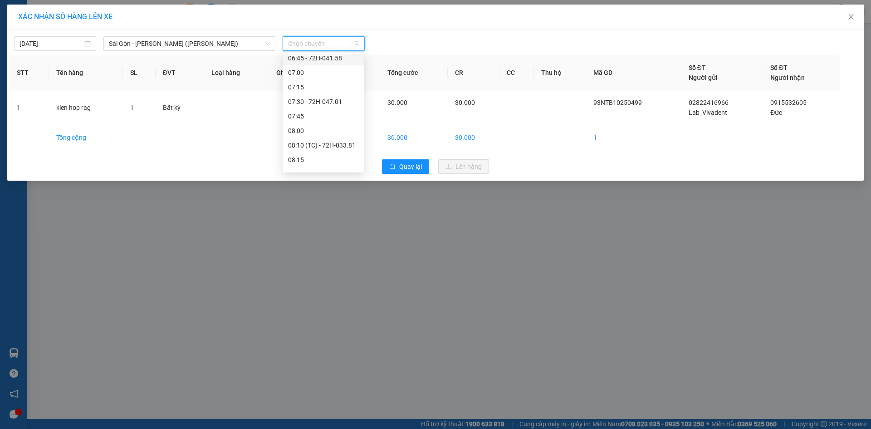
scroll to position [182, 0]
click at [308, 98] on div "08:45" at bounding box center [323, 98] width 71 height 10
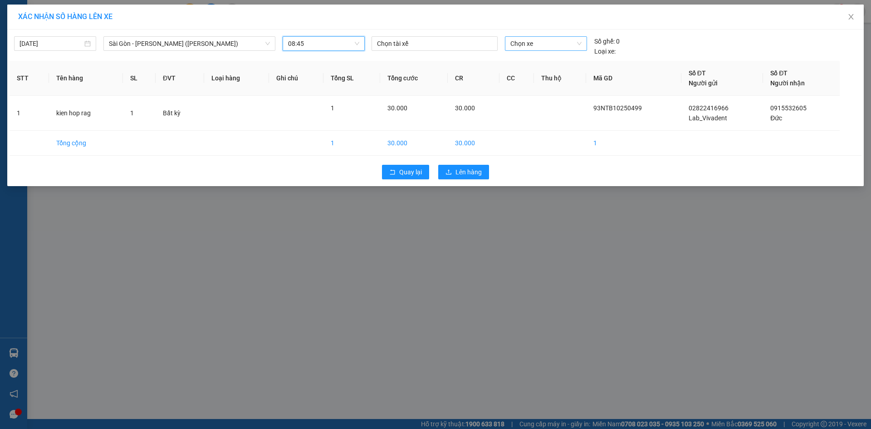
click at [530, 44] on span "Chọn xe" at bounding box center [546, 44] width 71 height 14
type input "3449"
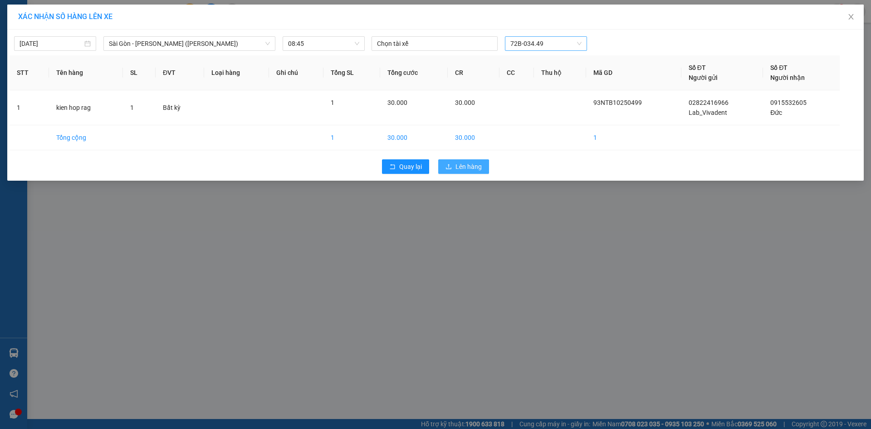
click at [476, 170] on span "Lên hàng" at bounding box center [469, 167] width 26 height 10
